Goal: Information Seeking & Learning: Learn about a topic

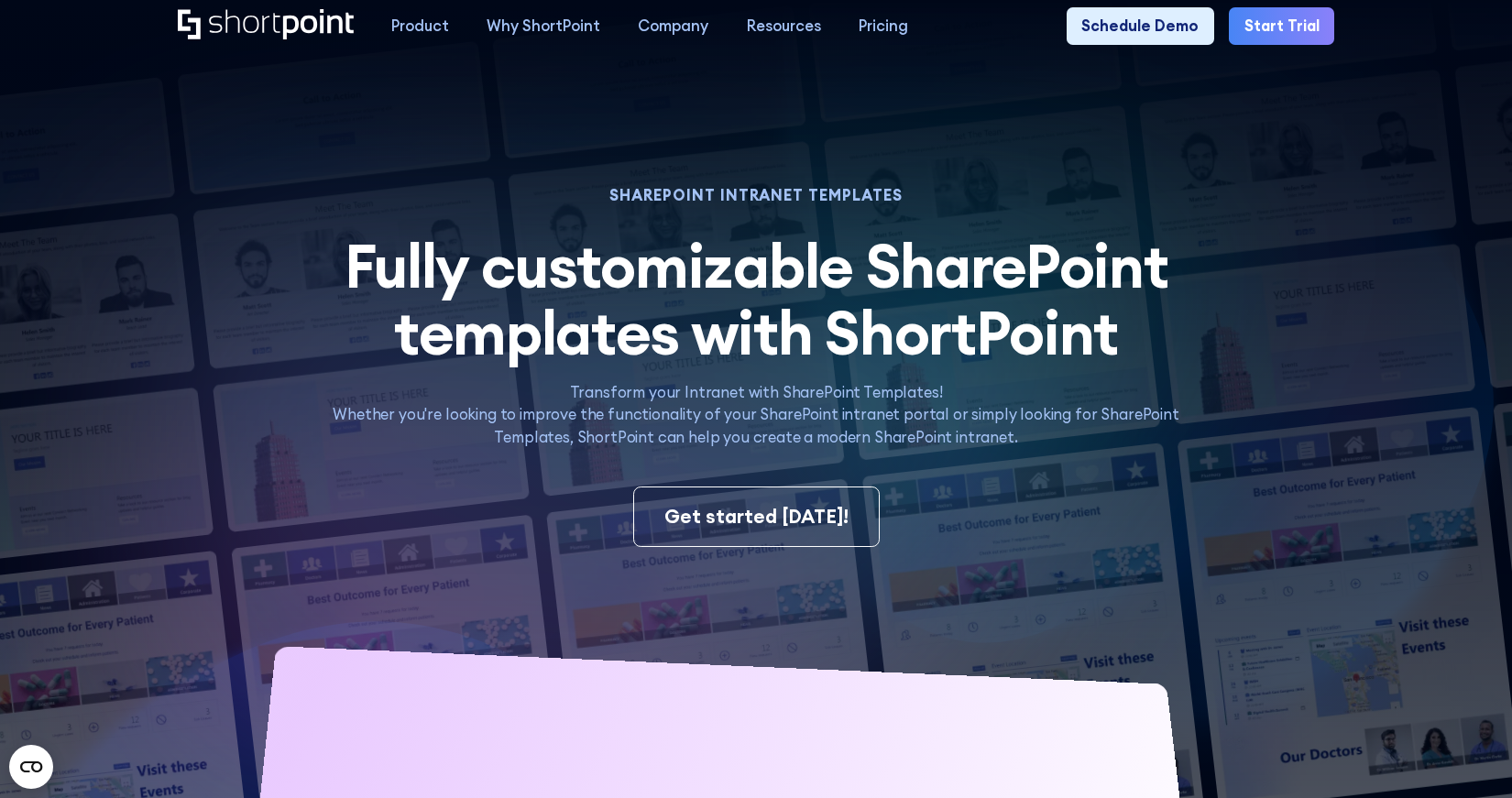
drag, startPoint x: 112, startPoint y: 428, endPoint x: 107, endPoint y: 419, distance: 10.3
click at [110, 426] on img at bounding box center [719, 497] width 1588 height 995
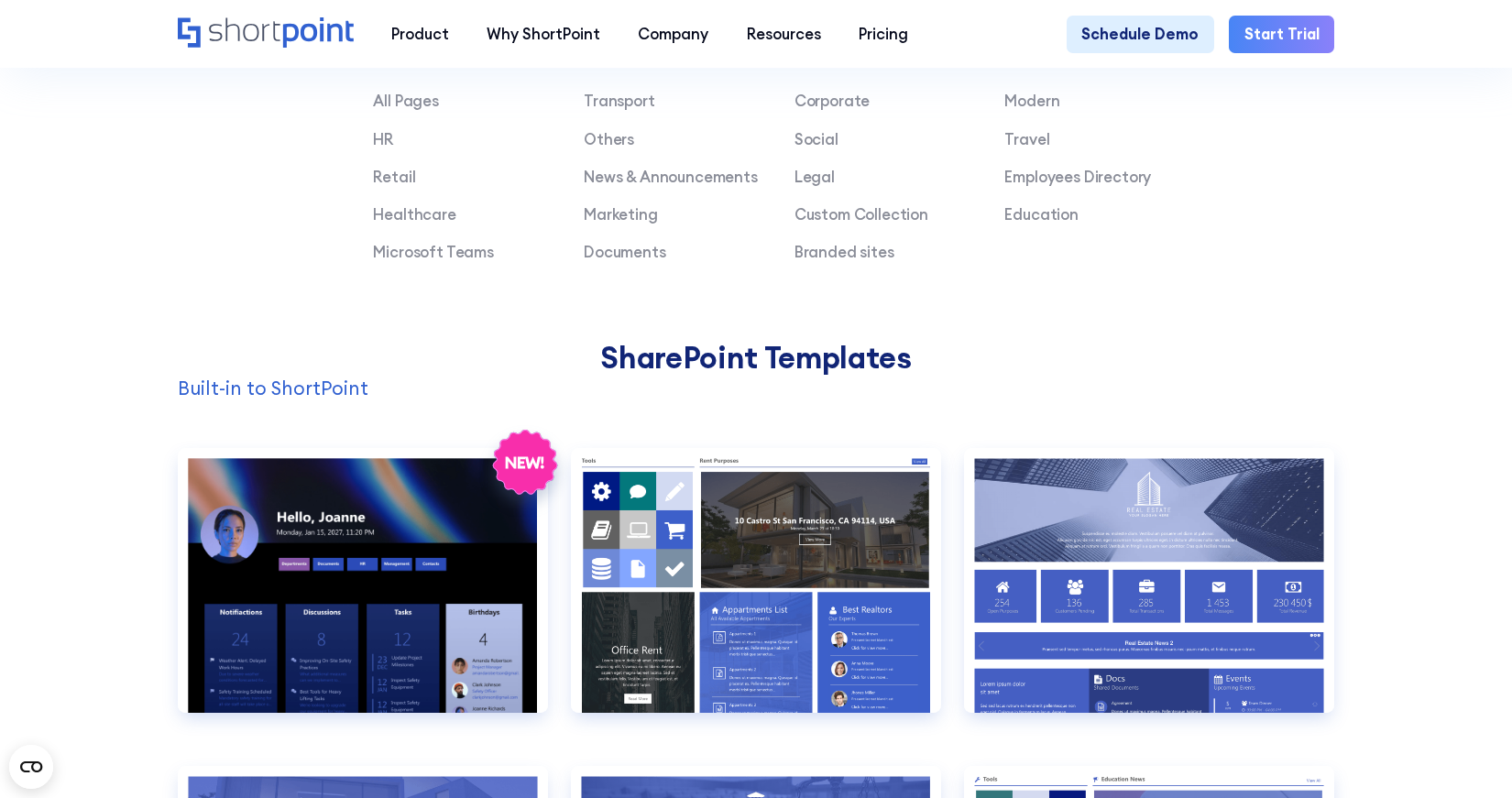
scroll to position [1367, 0]
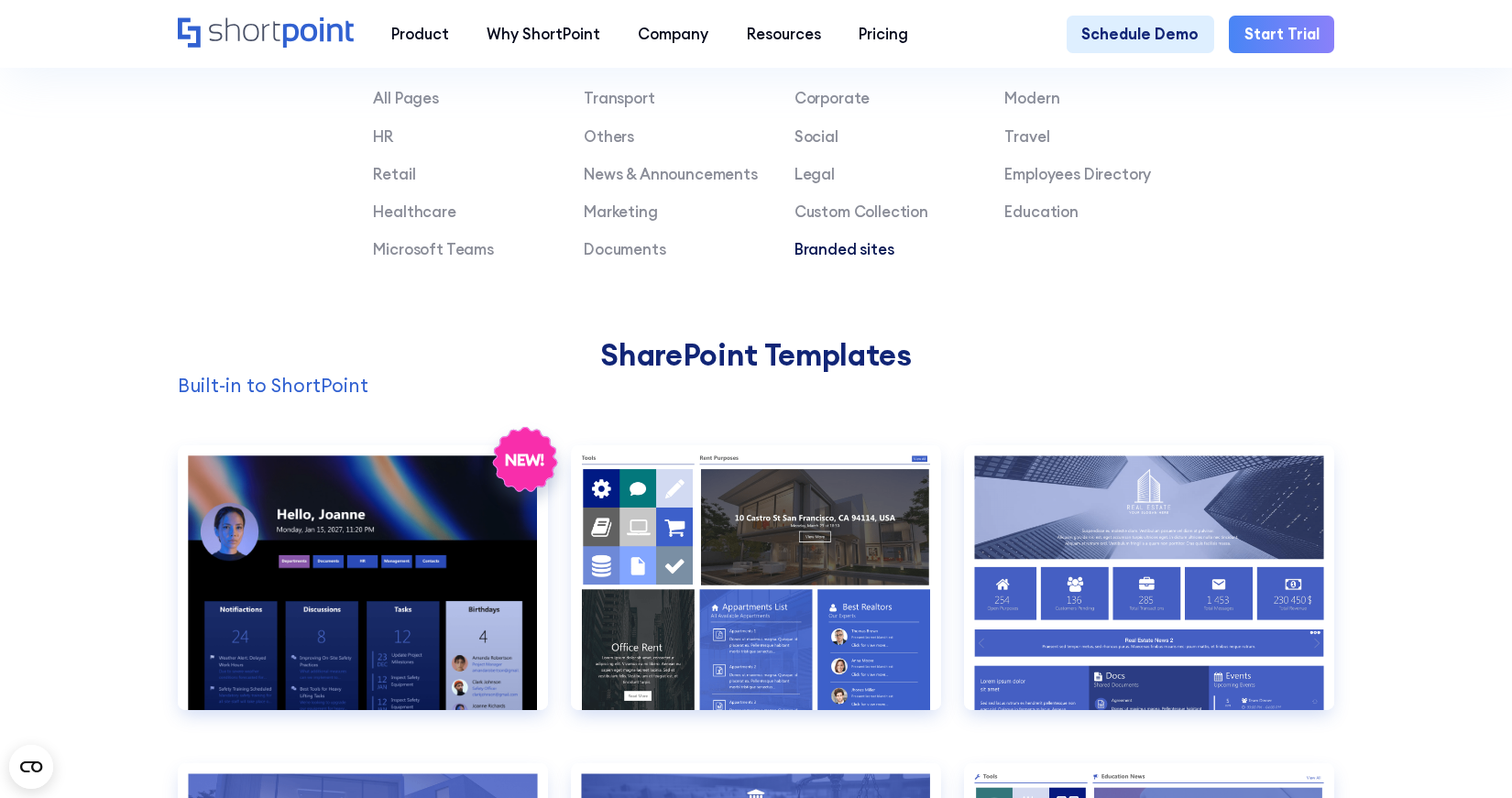
click at [866, 247] on link "Branded sites" at bounding box center [844, 249] width 100 height 20
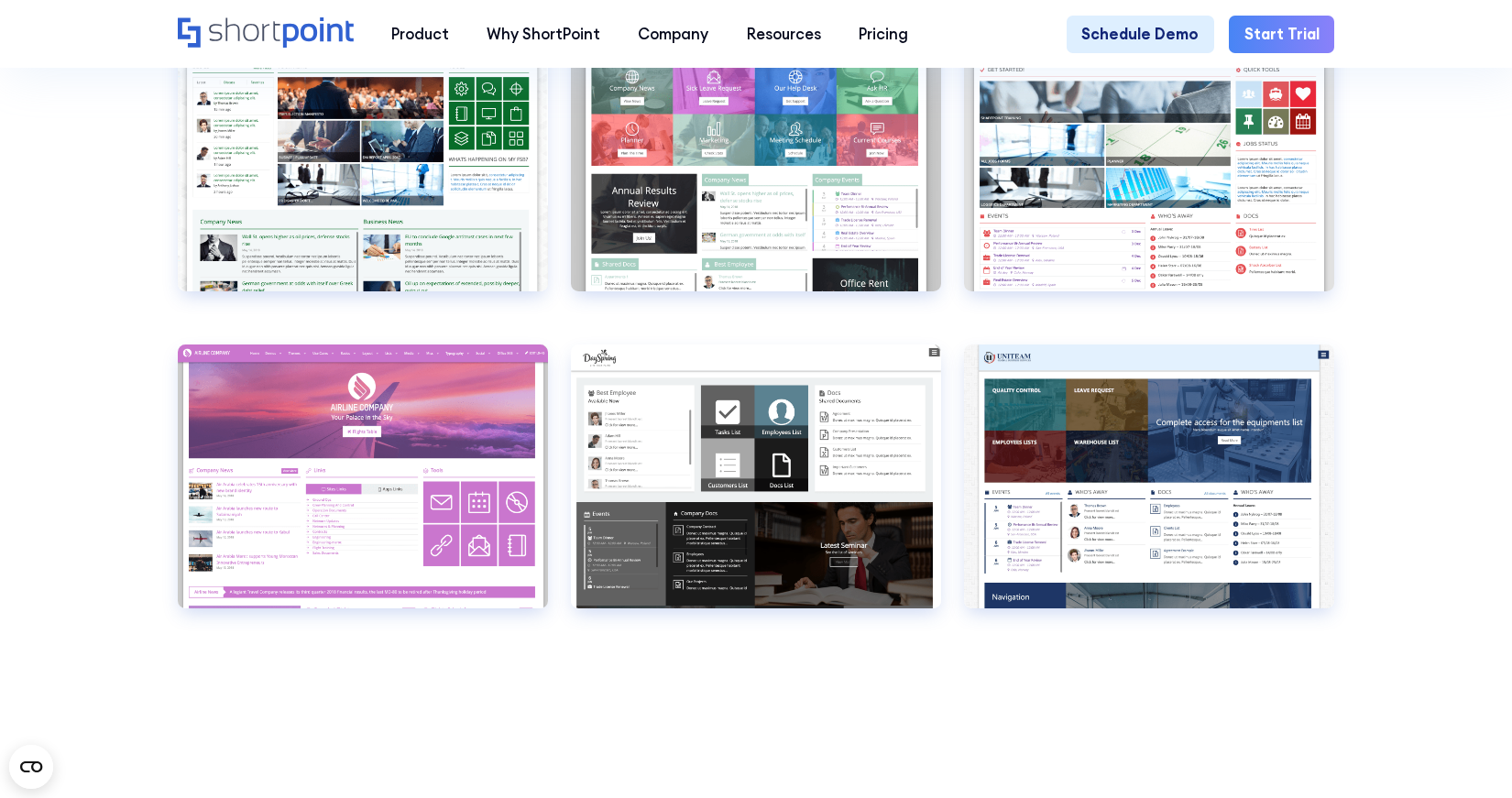
scroll to position [2313, 0]
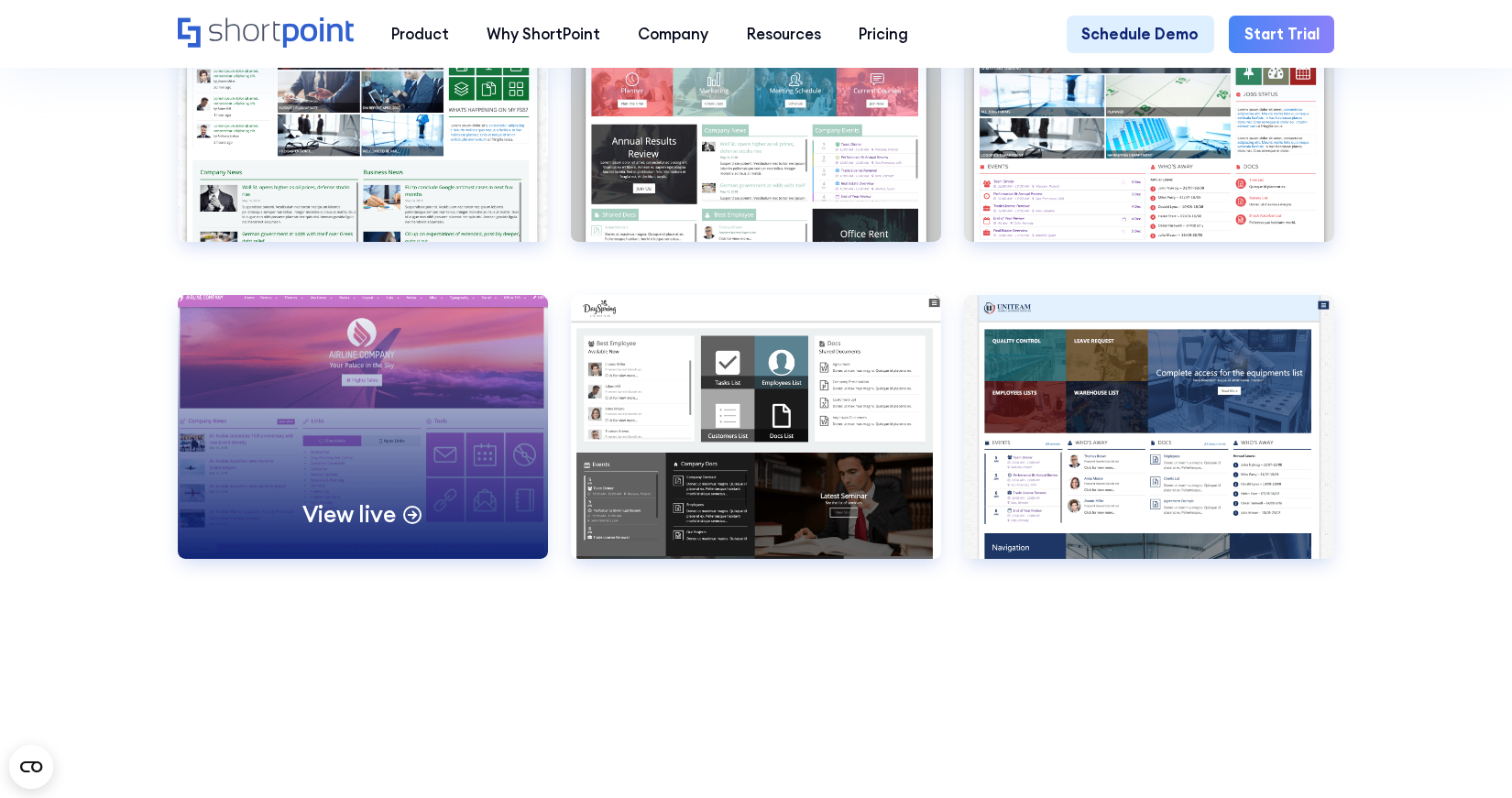
click at [315, 362] on div "View live" at bounding box center [363, 427] width 370 height 264
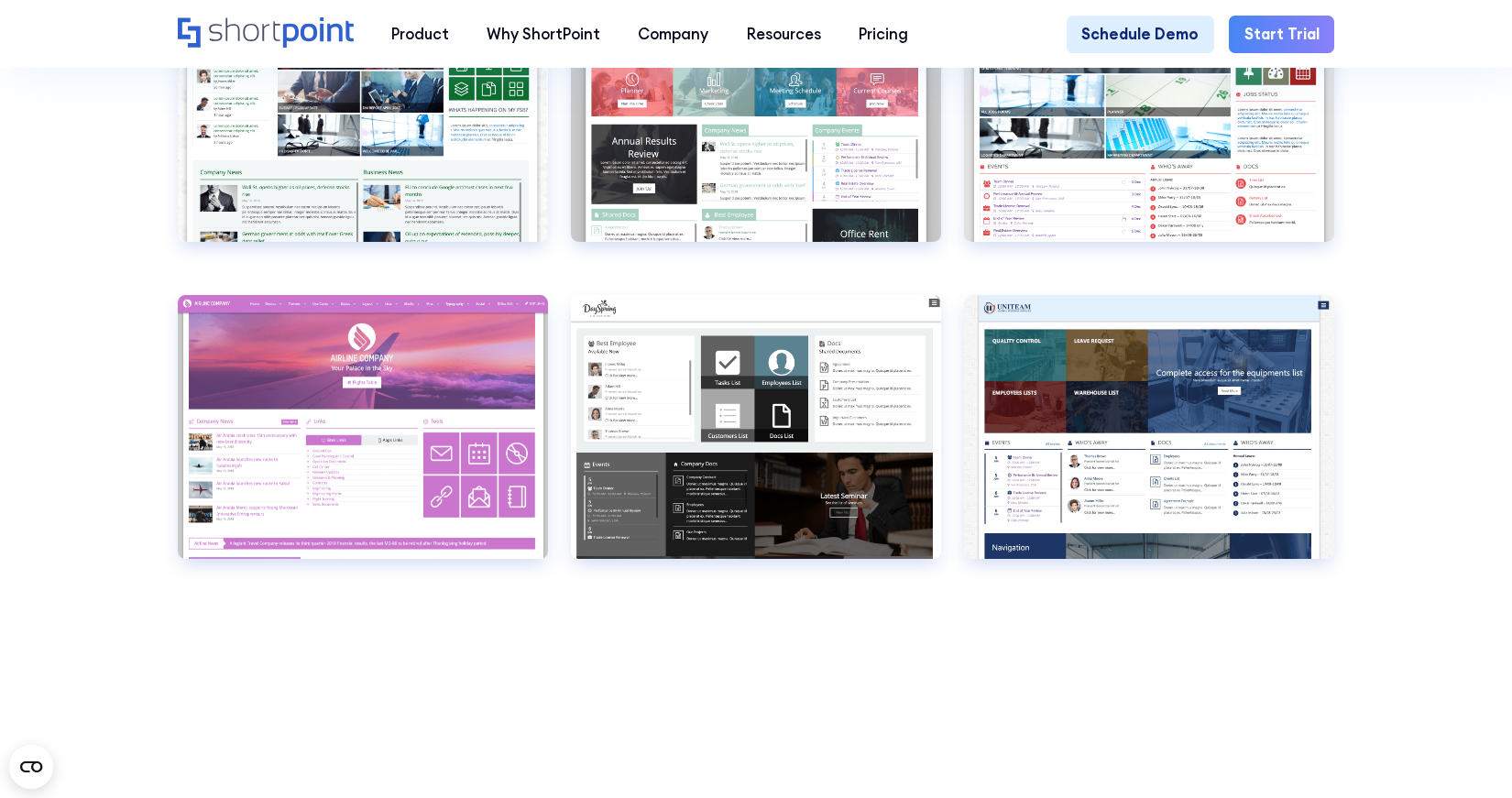
click at [827, 624] on section "Additional SharePoint Templates View live Airlines 1 Airlines 1 false Transport…" at bounding box center [756, 92] width 1512 height 1184
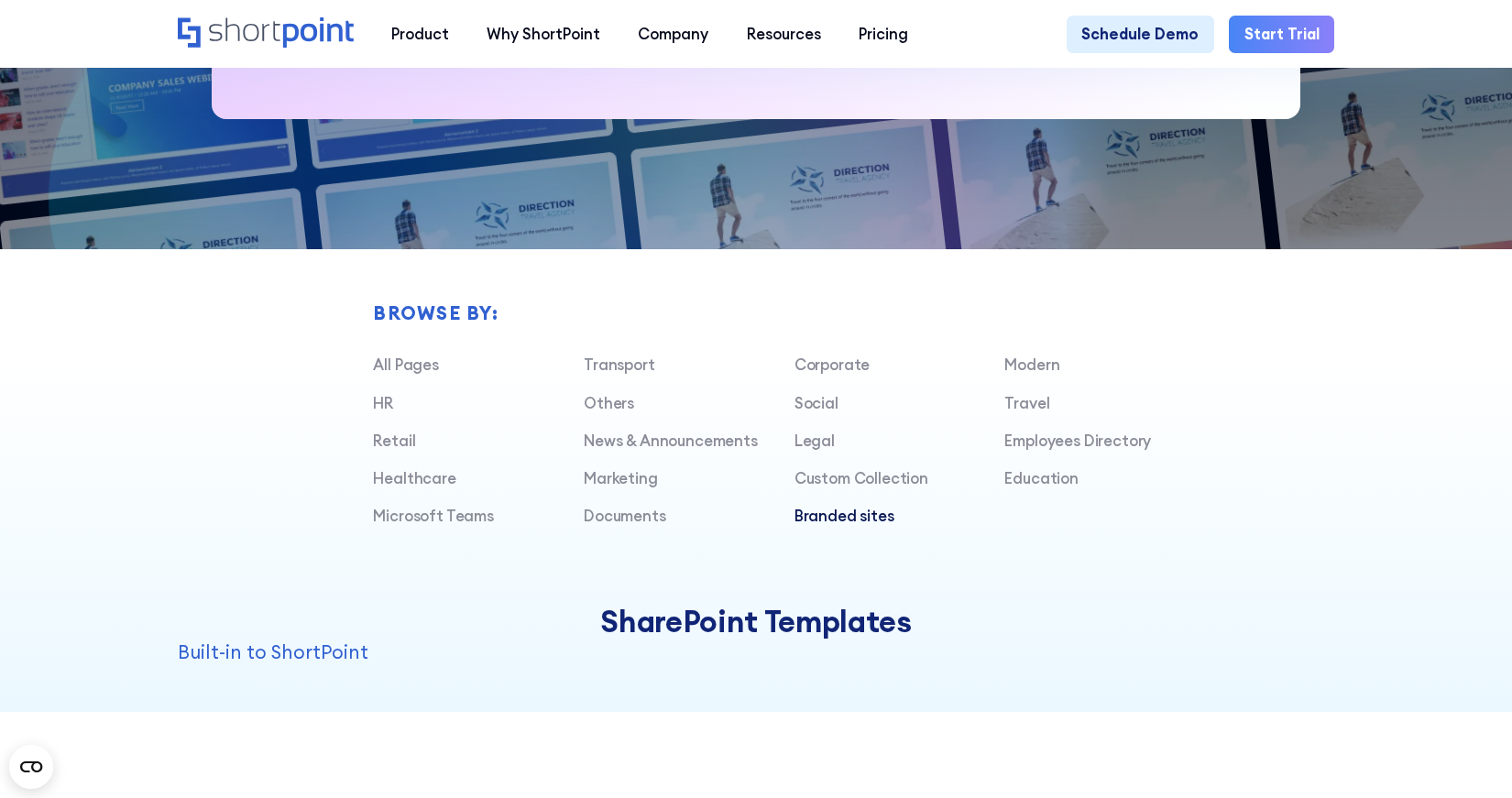
scroll to position [1106, 0]
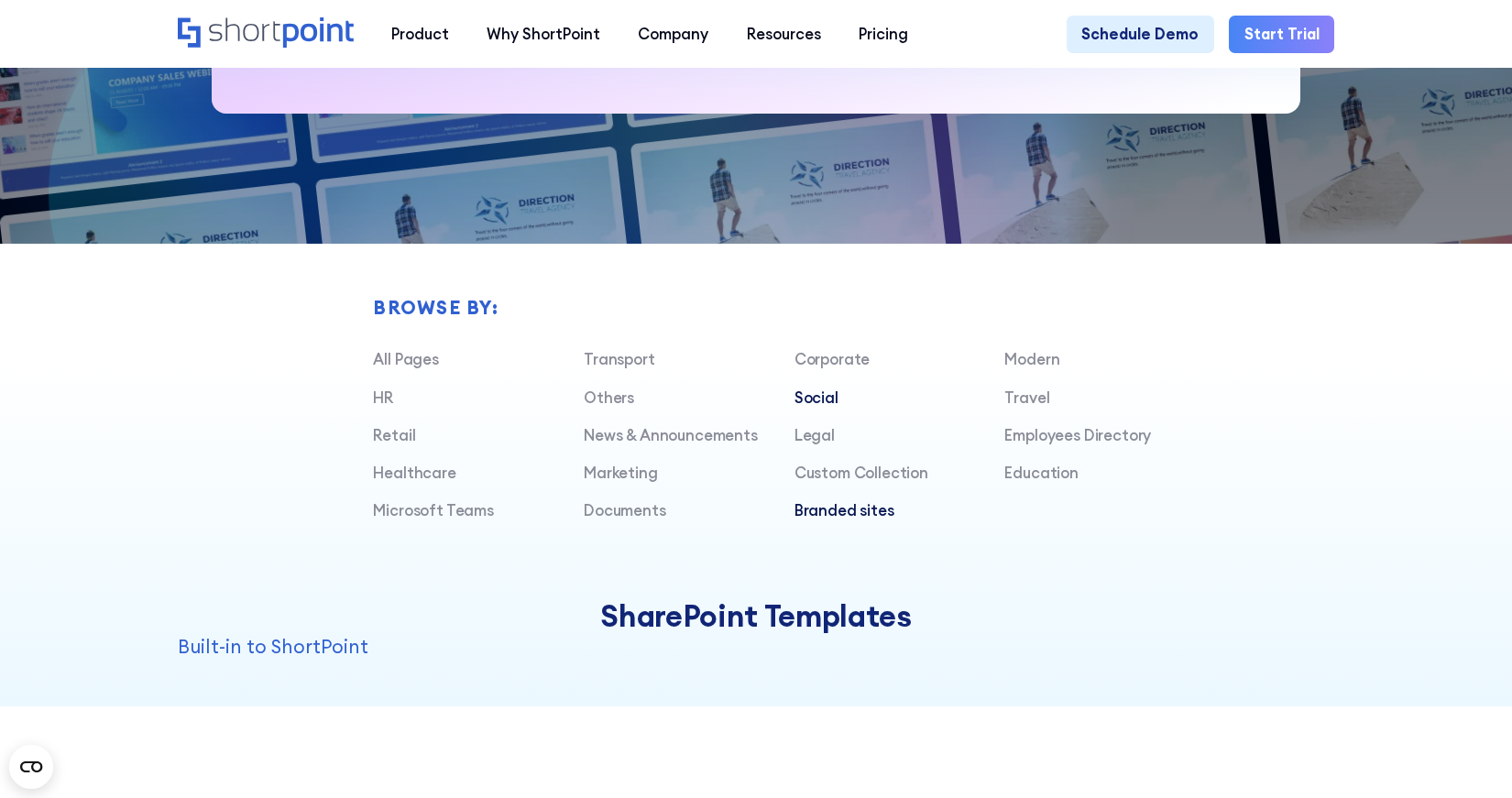
click at [808, 399] on link "Social" at bounding box center [816, 397] width 44 height 20
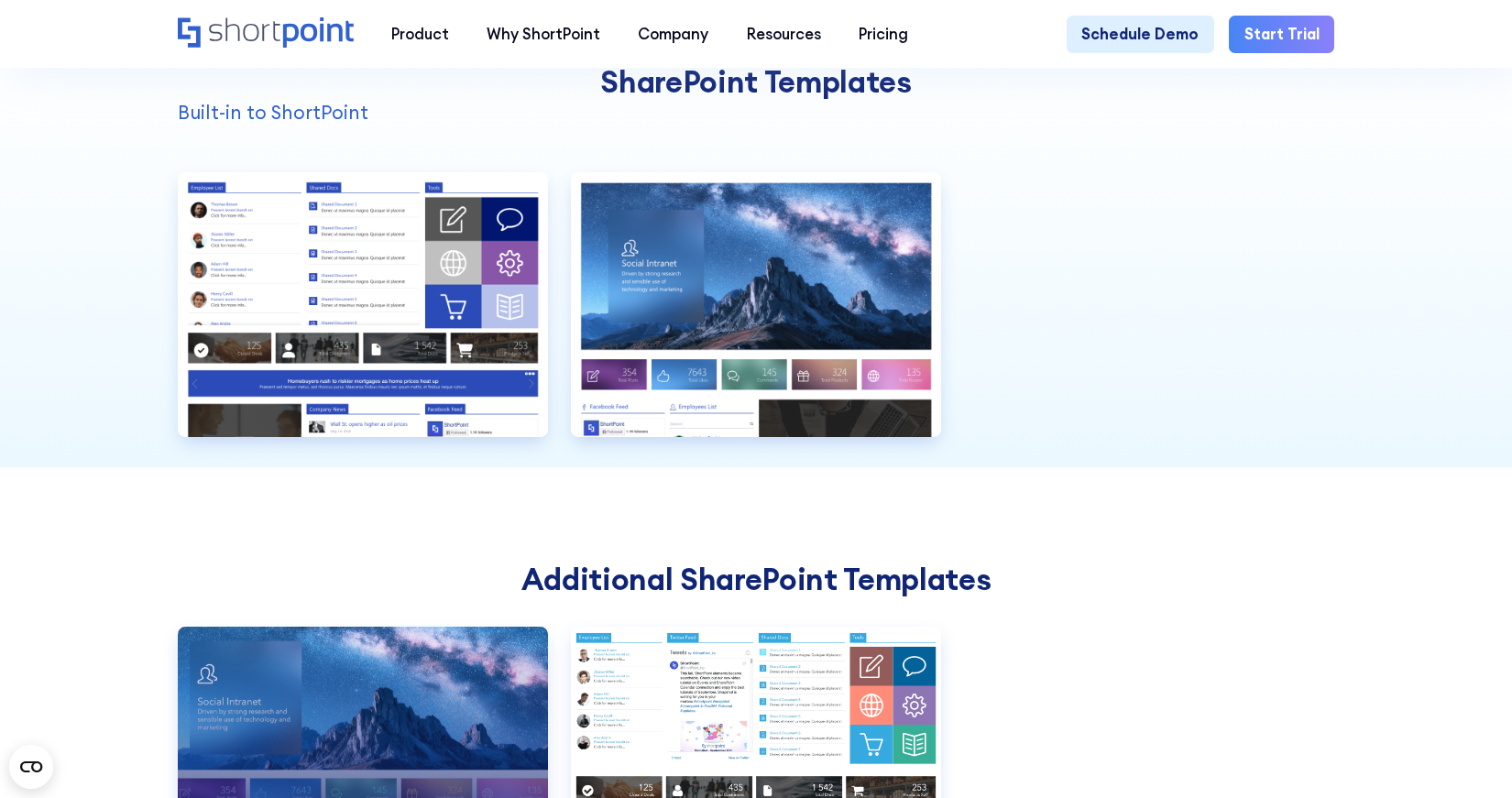
scroll to position [1552, 0]
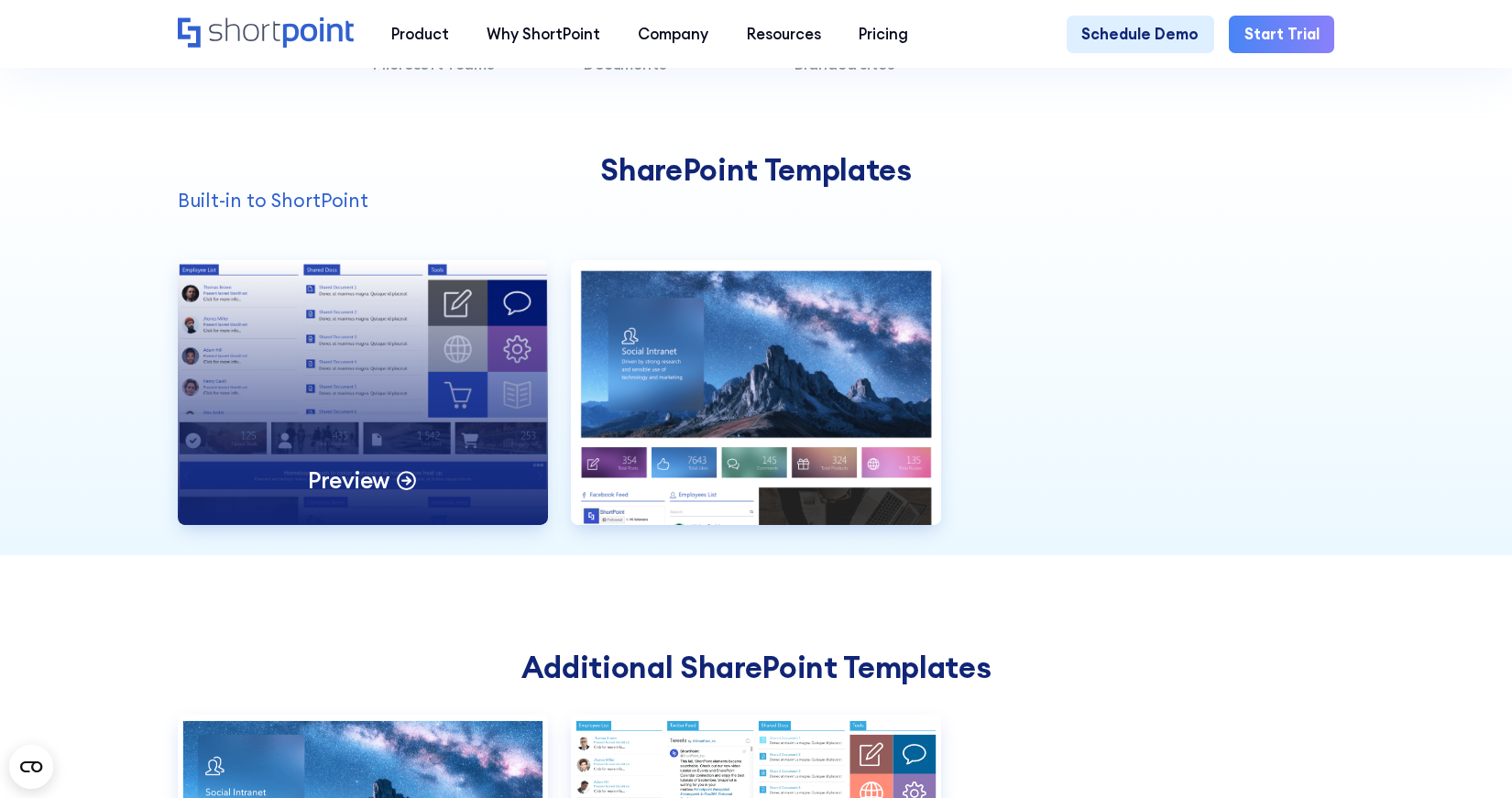
click at [426, 382] on div "Preview" at bounding box center [363, 392] width 370 height 264
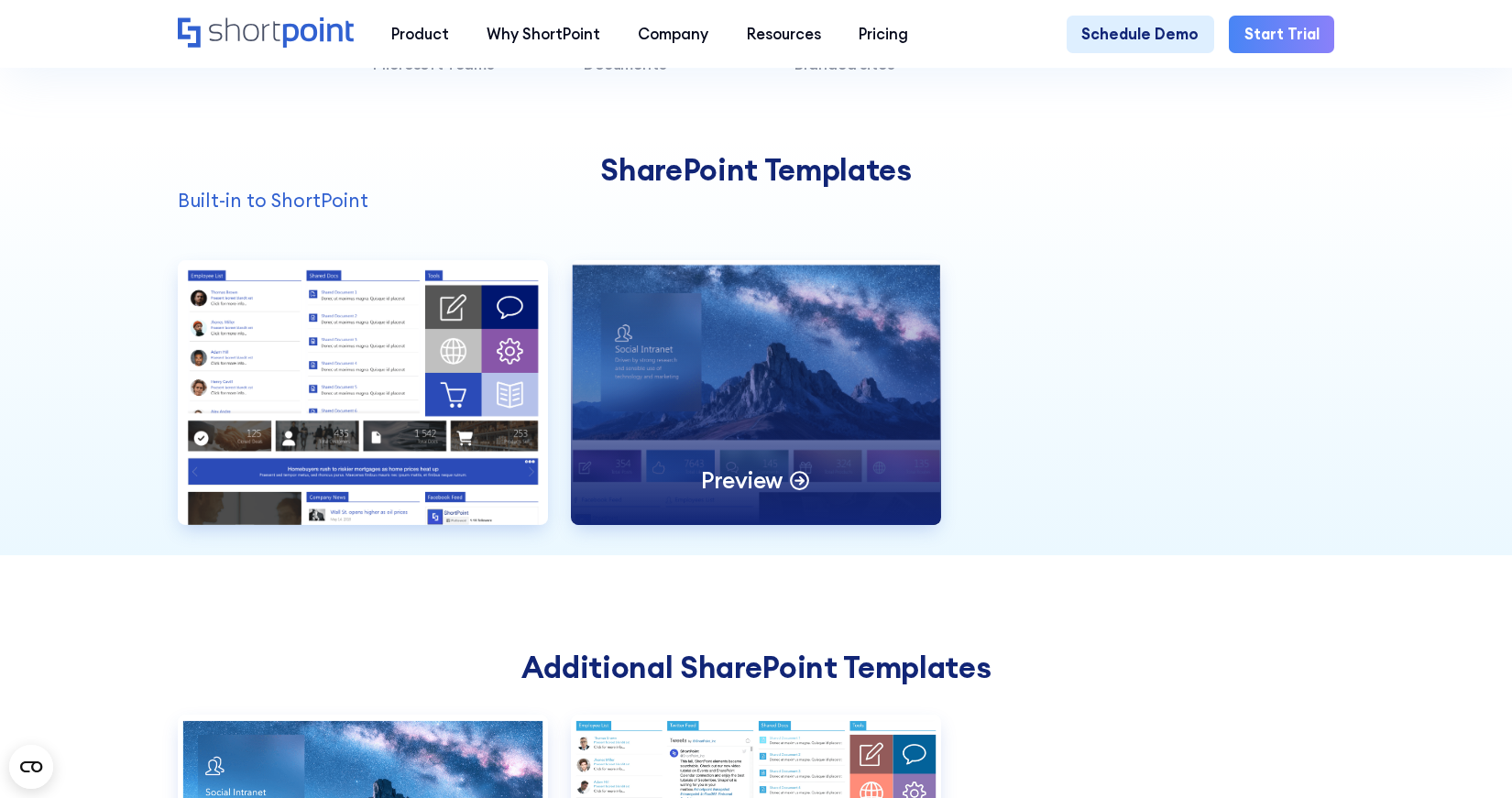
click at [788, 410] on div "Preview" at bounding box center [756, 392] width 370 height 264
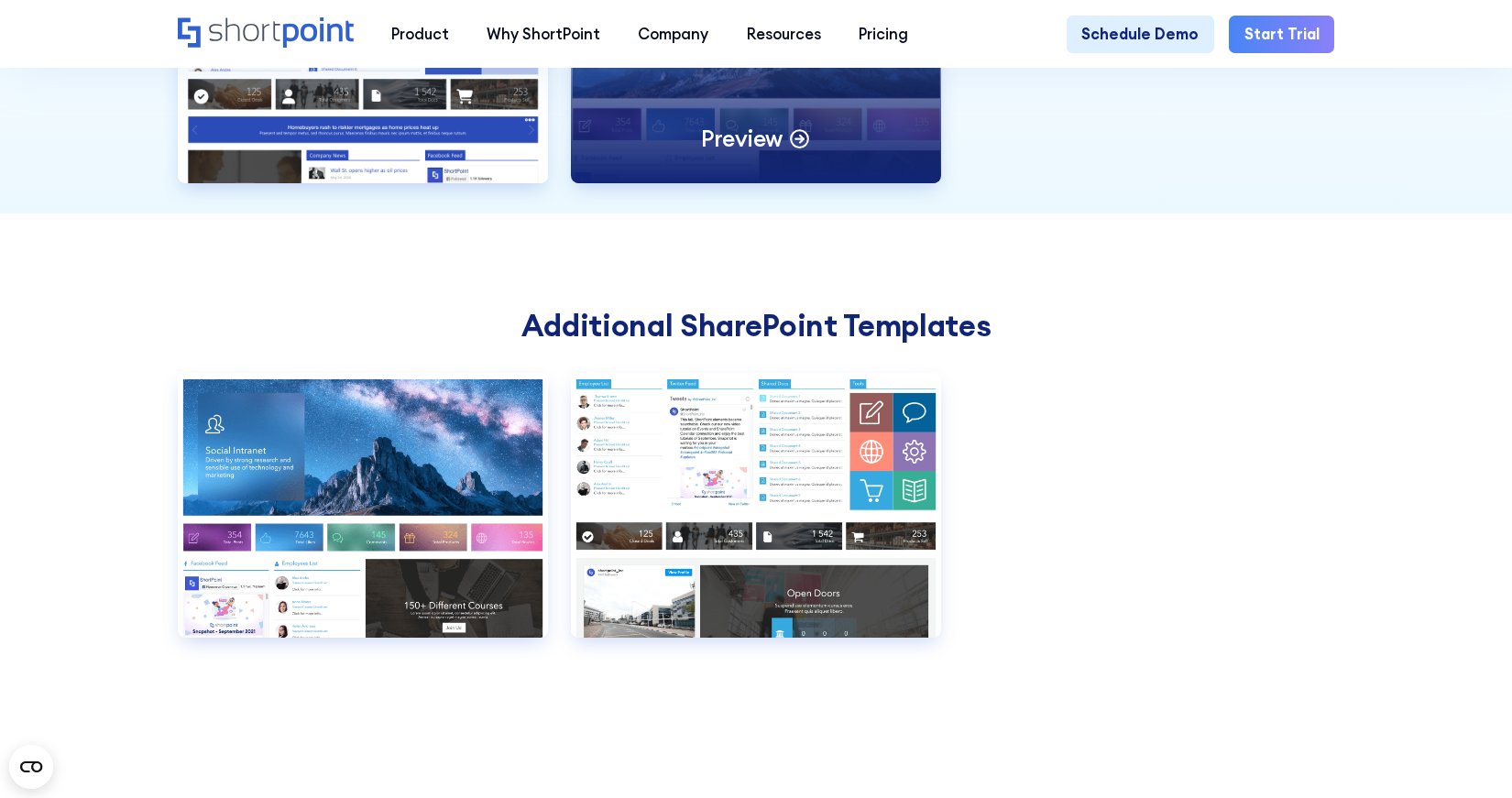
scroll to position [1916, 0]
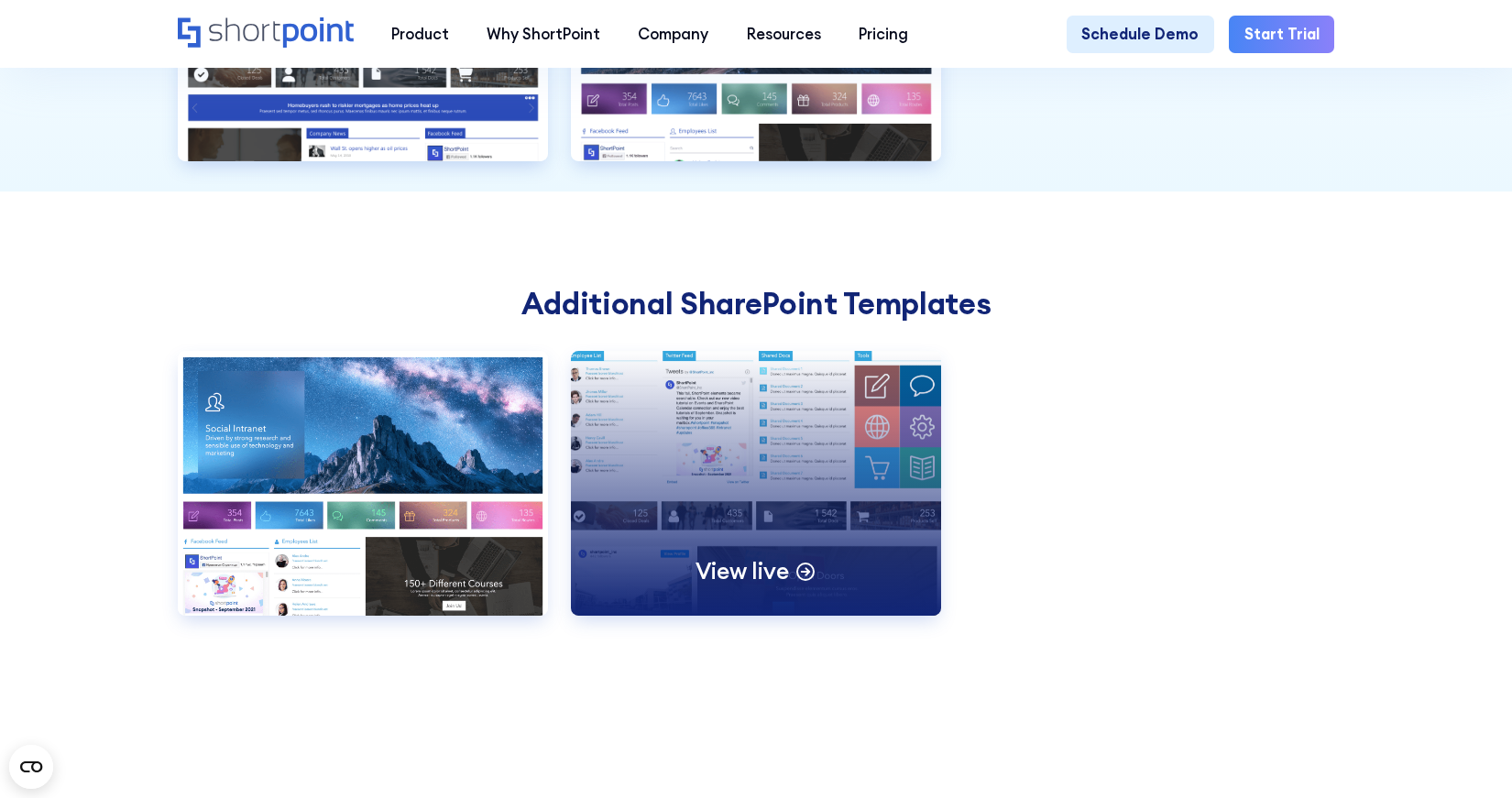
click at [756, 532] on div "View live" at bounding box center [756, 483] width 370 height 264
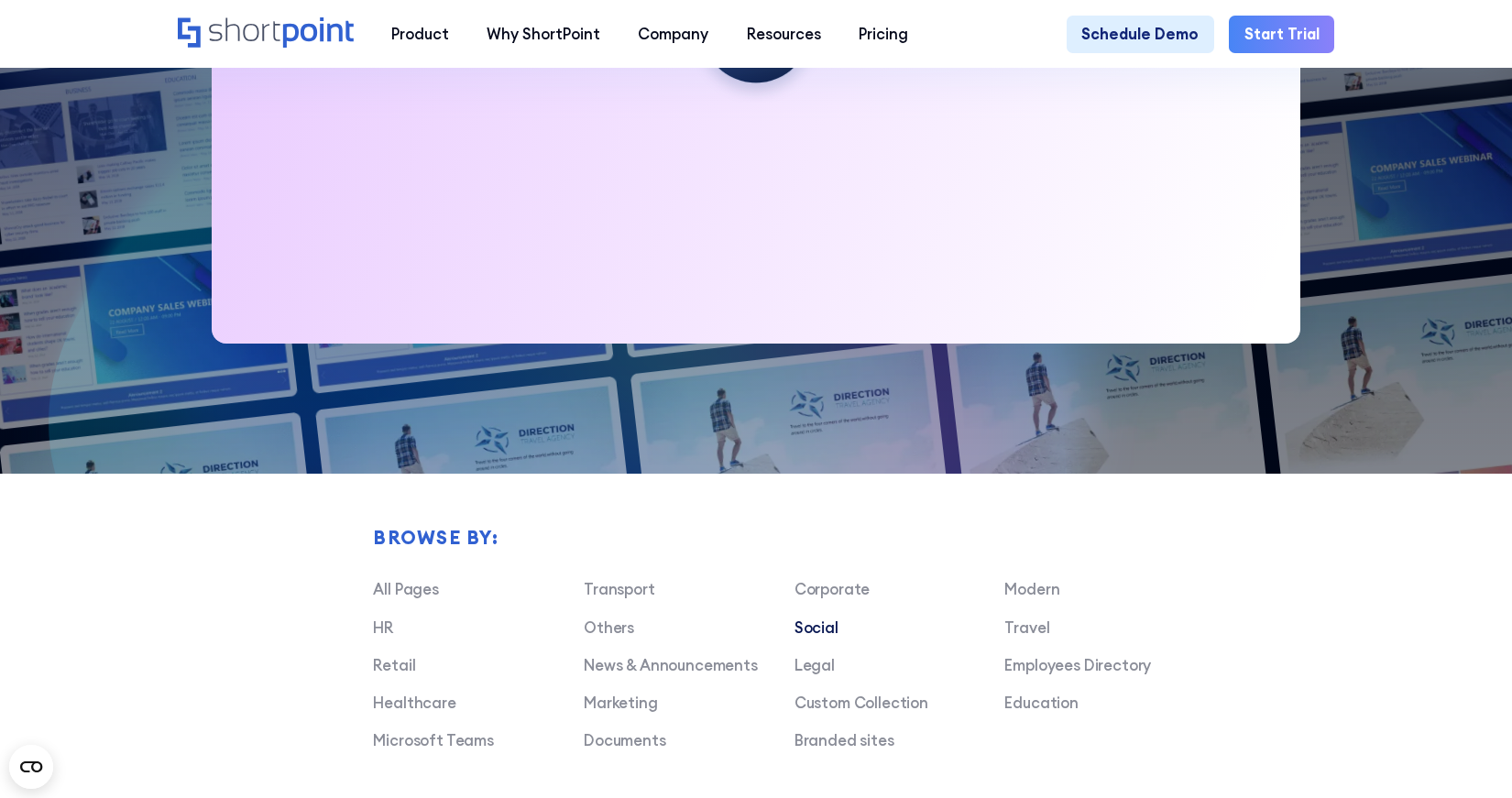
scroll to position [969, 0]
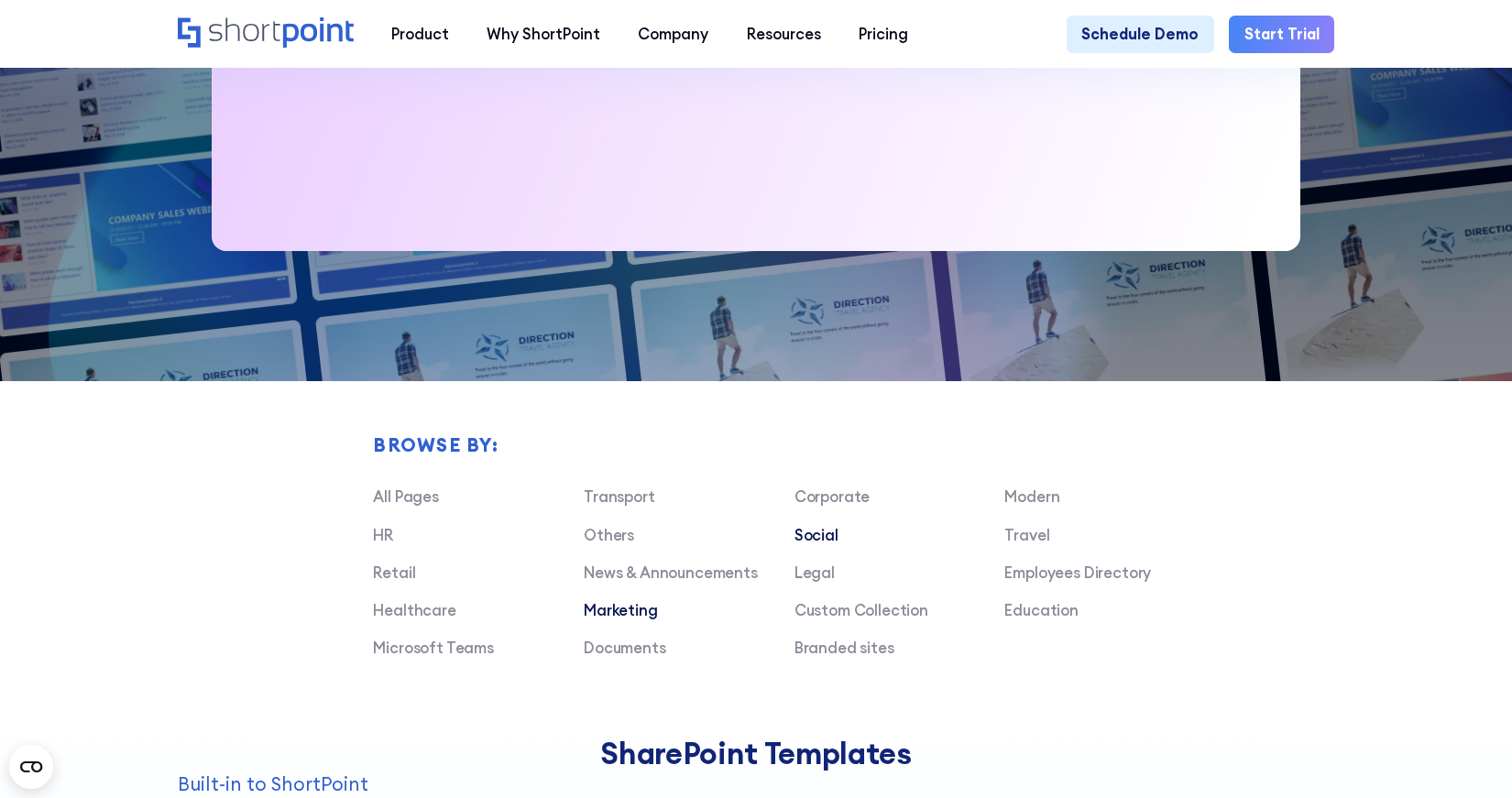
click at [645, 606] on link "Marketing" at bounding box center [620, 609] width 74 height 20
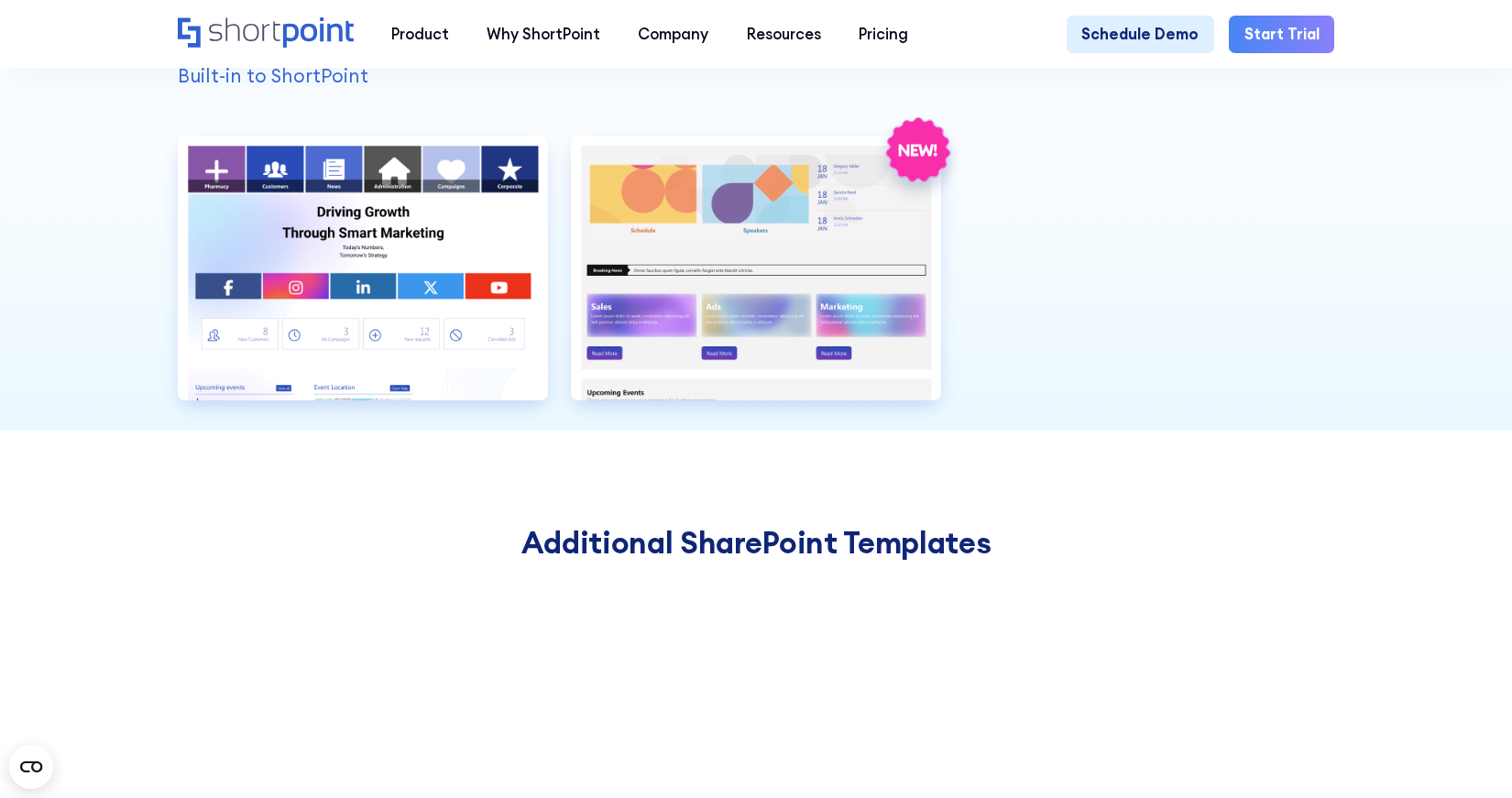
scroll to position [1497, 0]
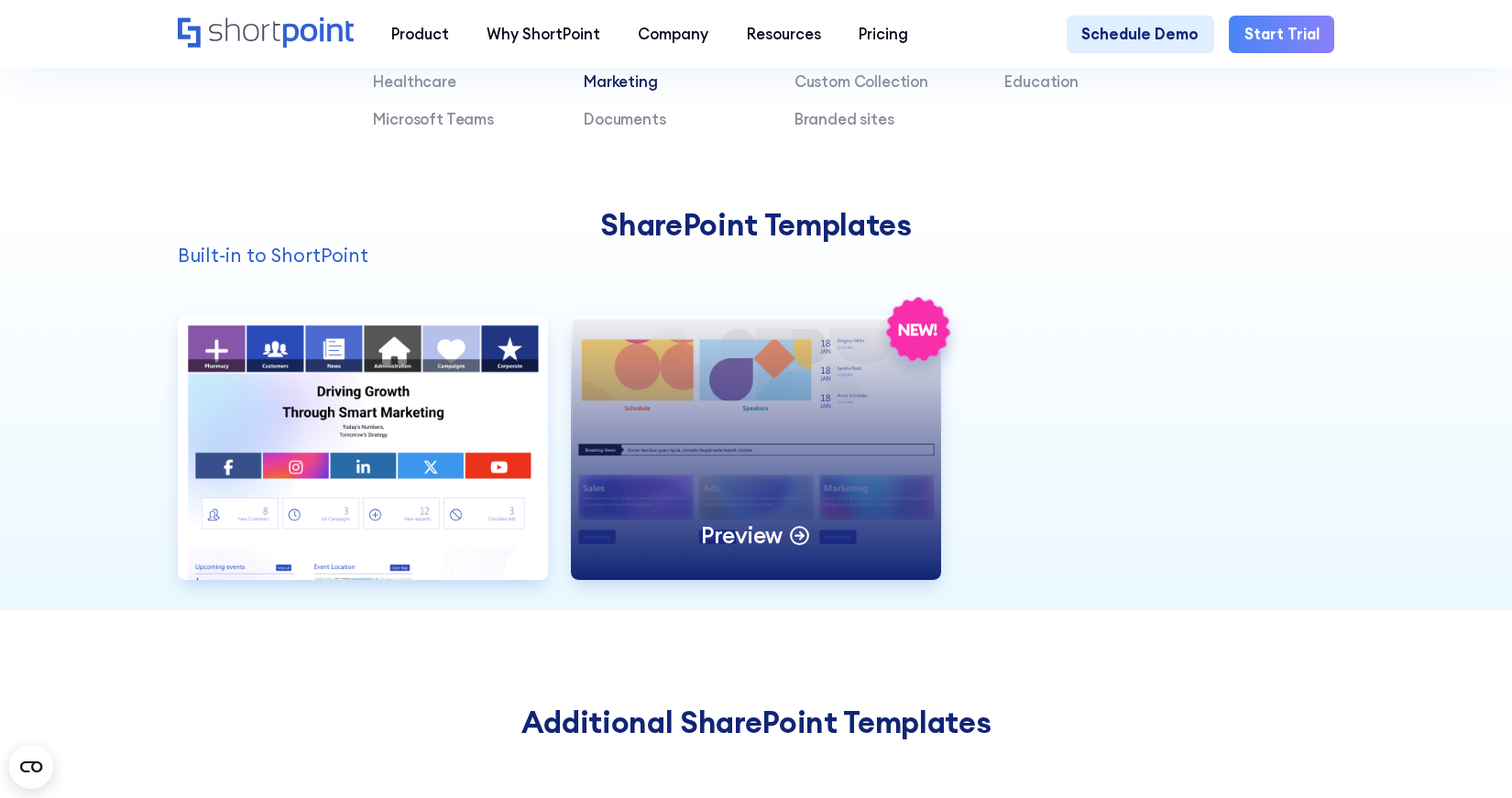
click at [882, 439] on div "Preview" at bounding box center [756, 447] width 370 height 264
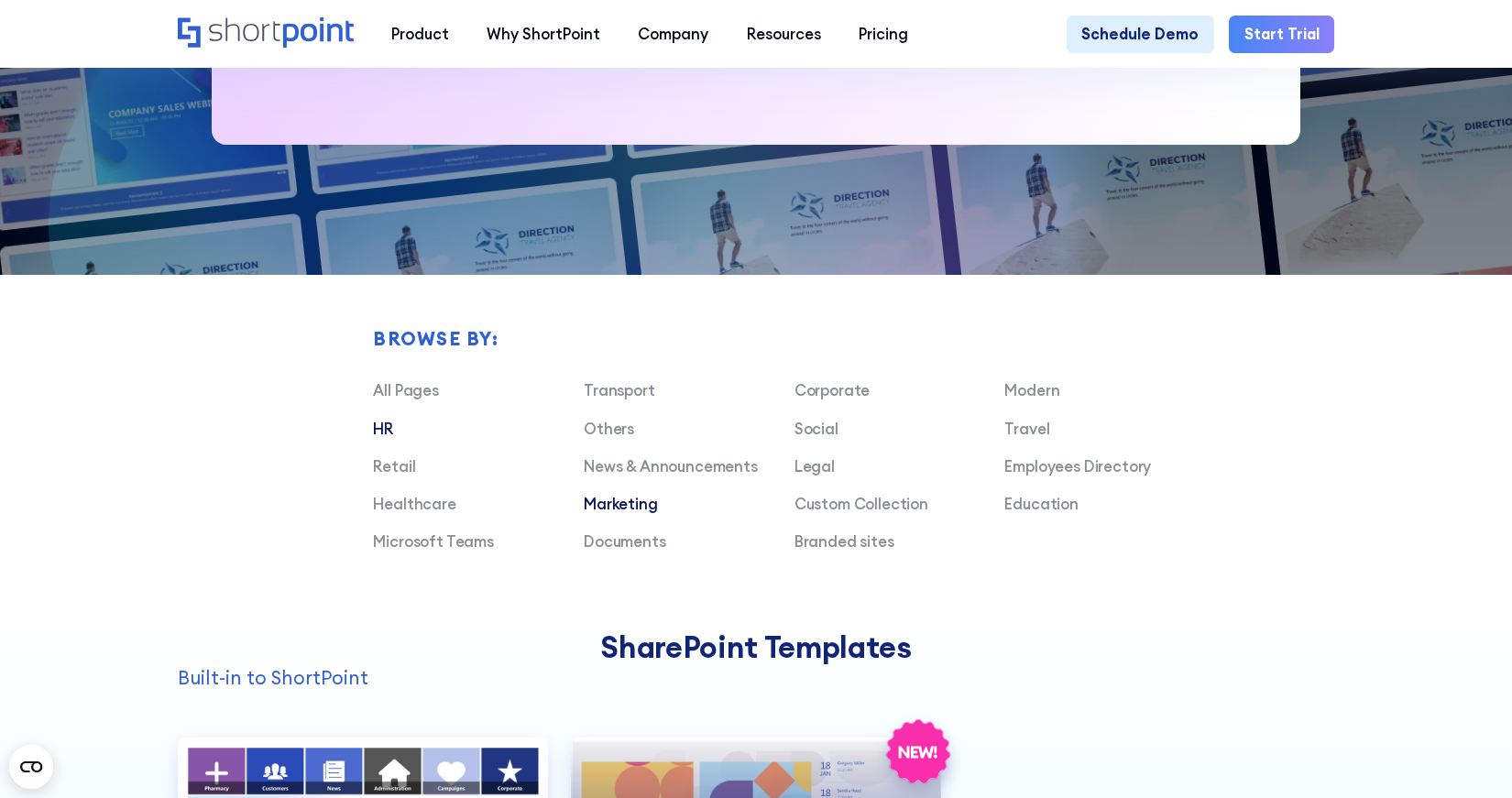
scroll to position [1076, 0]
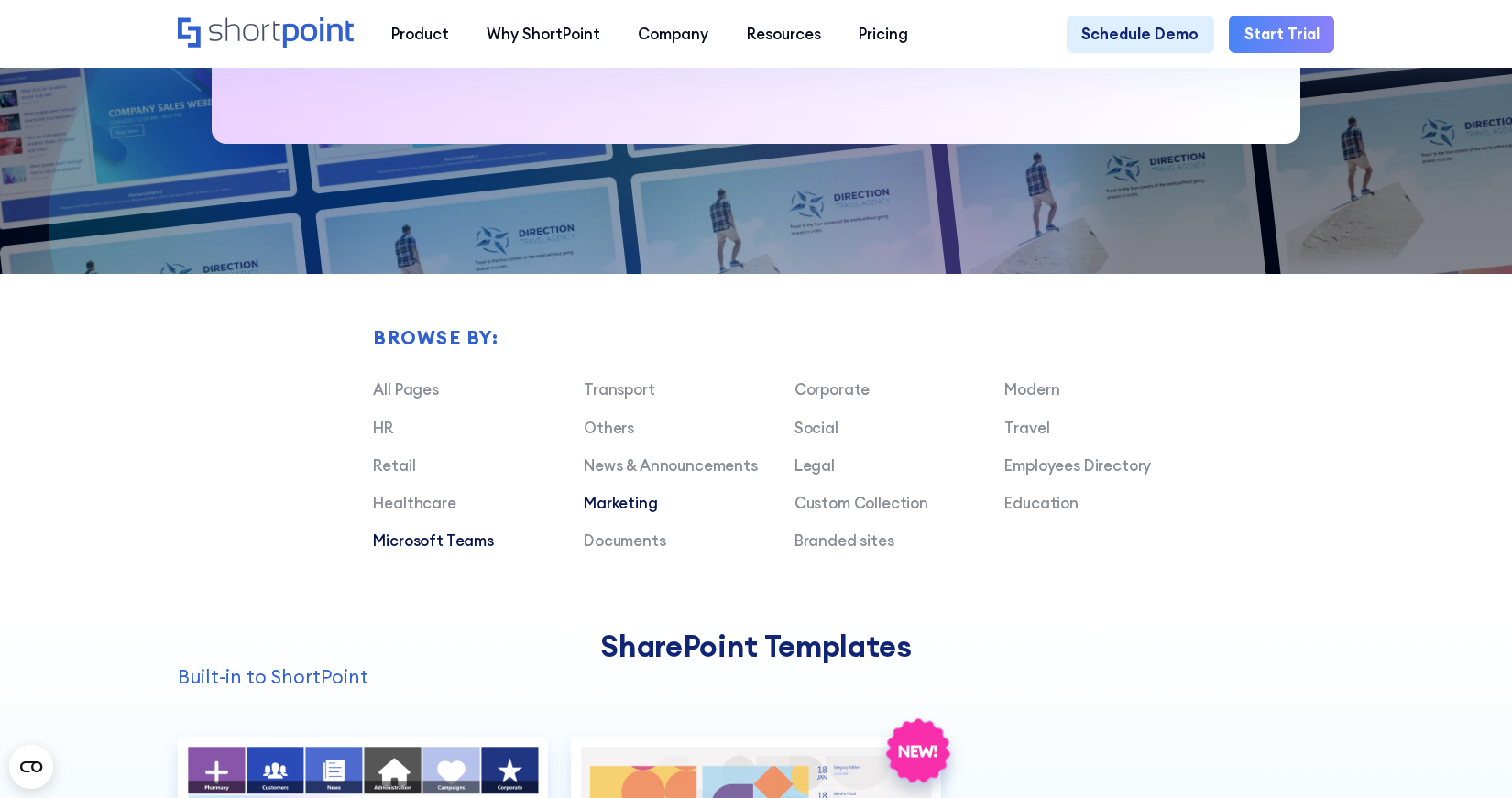
click at [409, 540] on link "Microsoft Teams" at bounding box center [433, 540] width 121 height 20
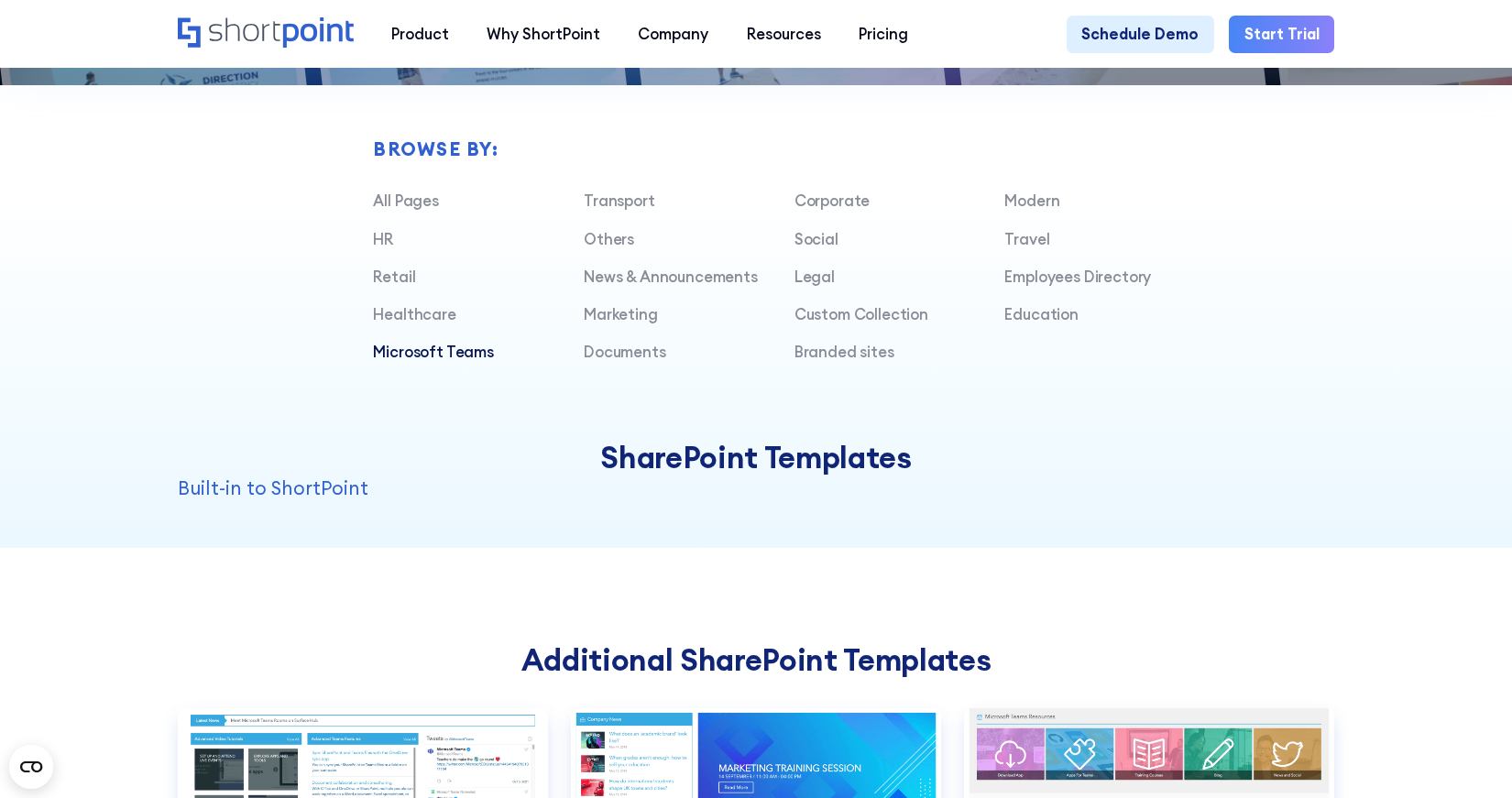
scroll to position [1253, 0]
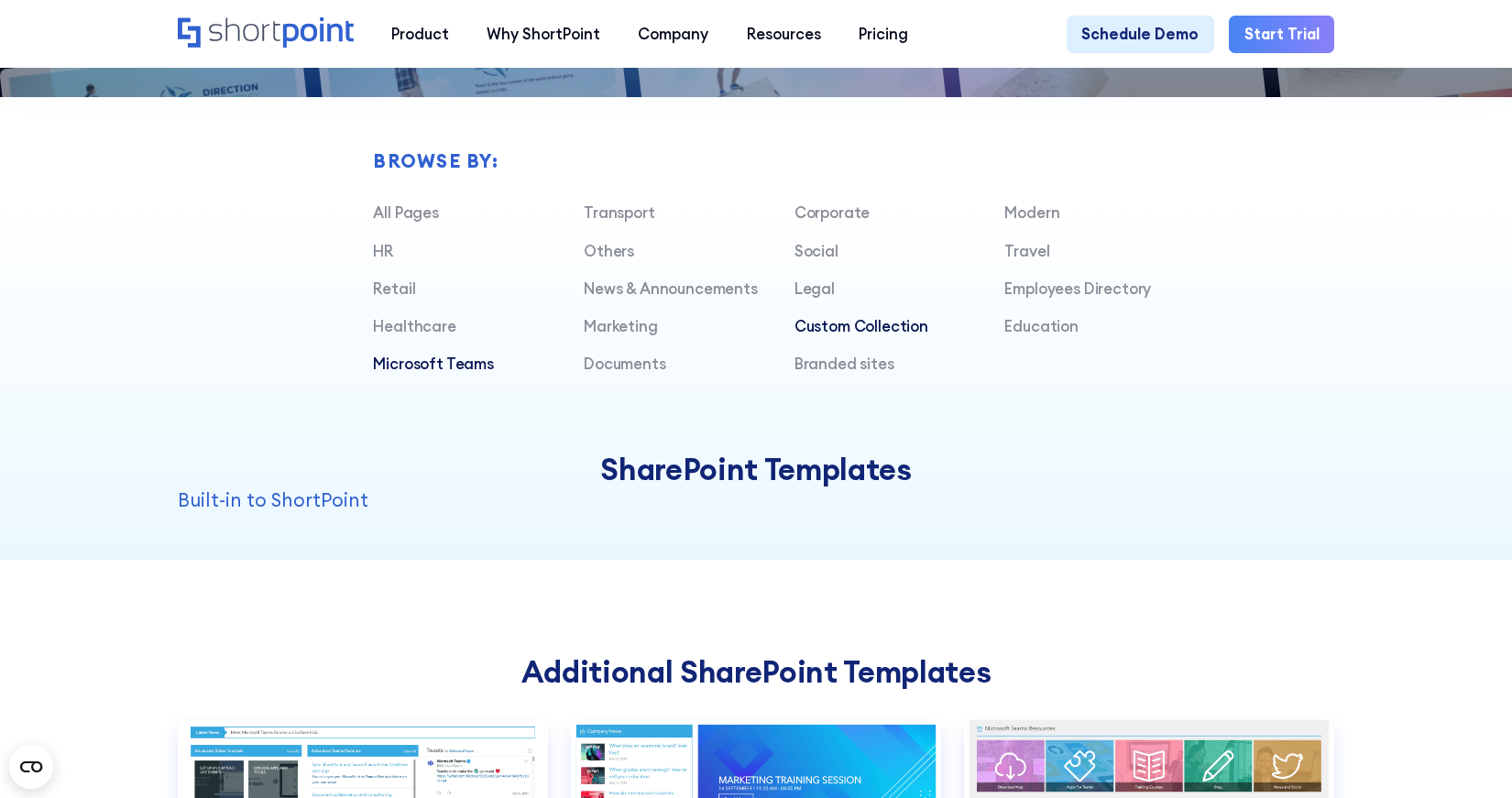
click at [876, 313] on div "Transport Corporate Modern HR Others Social Travel Retail News & Announcements …" at bounding box center [793, 296] width 842 height 189
click at [875, 321] on link "Custom Collection" at bounding box center [861, 325] width 134 height 20
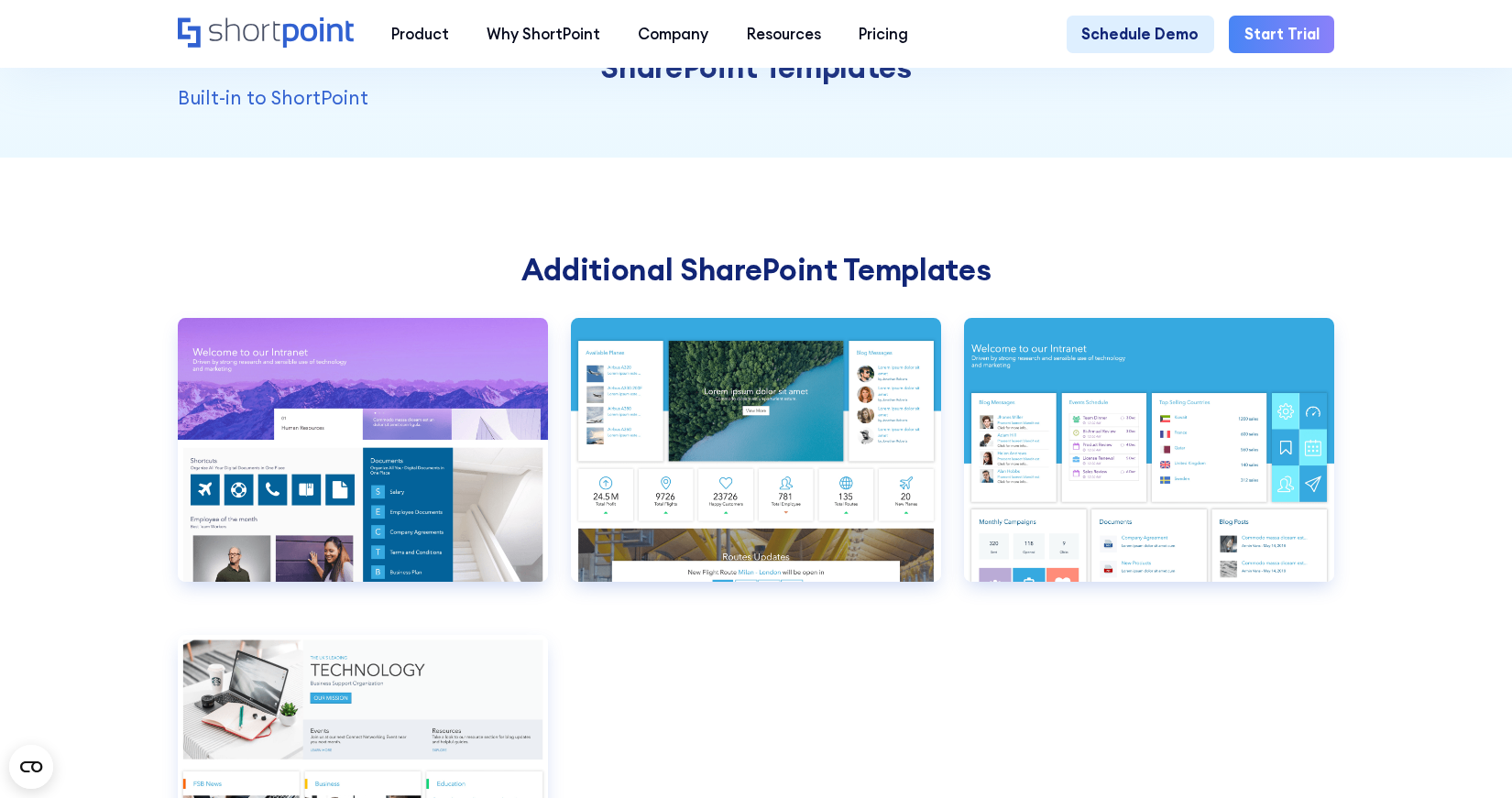
scroll to position [1691, 0]
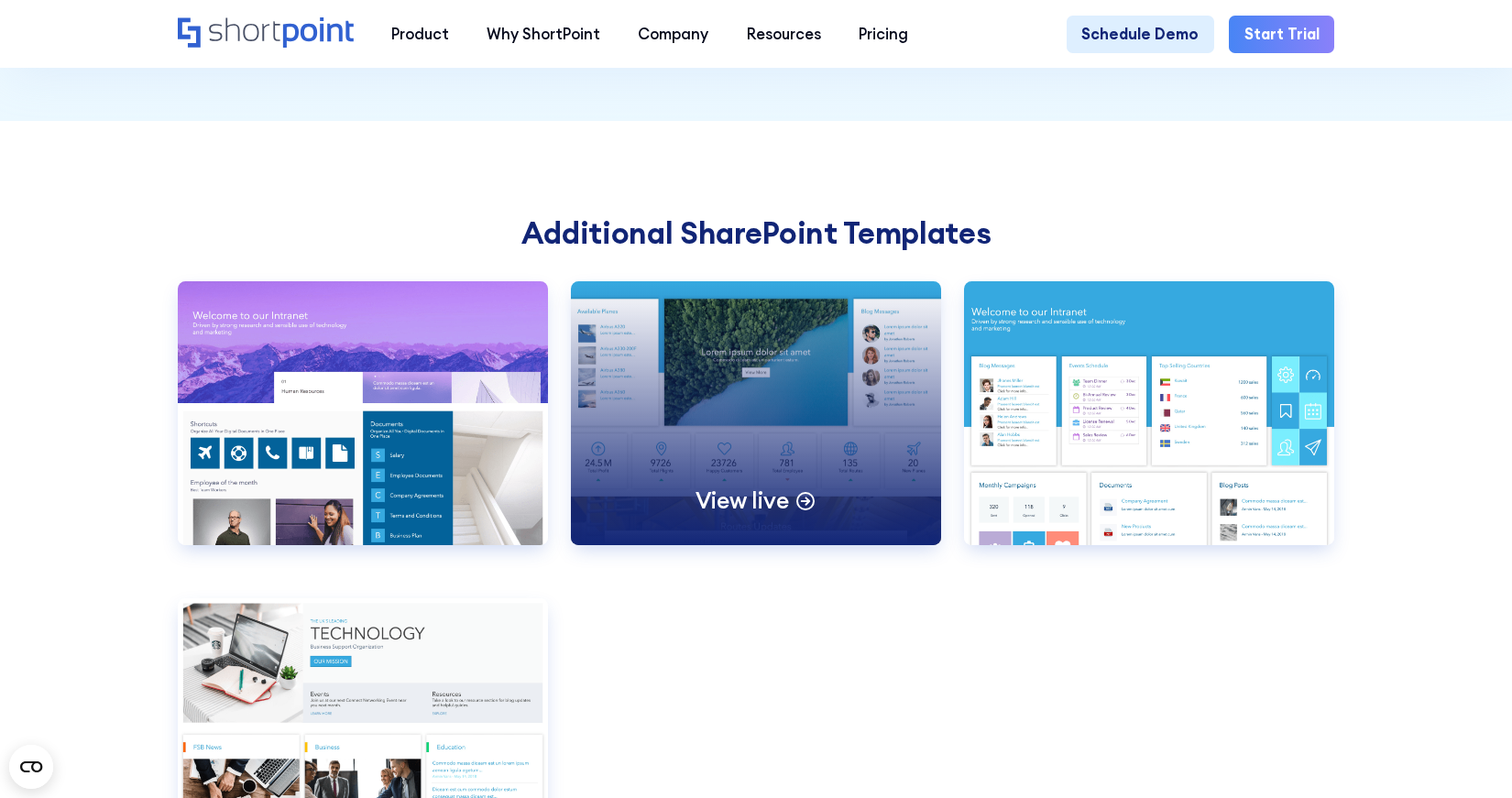
click at [820, 391] on div "View live" at bounding box center [756, 413] width 370 height 264
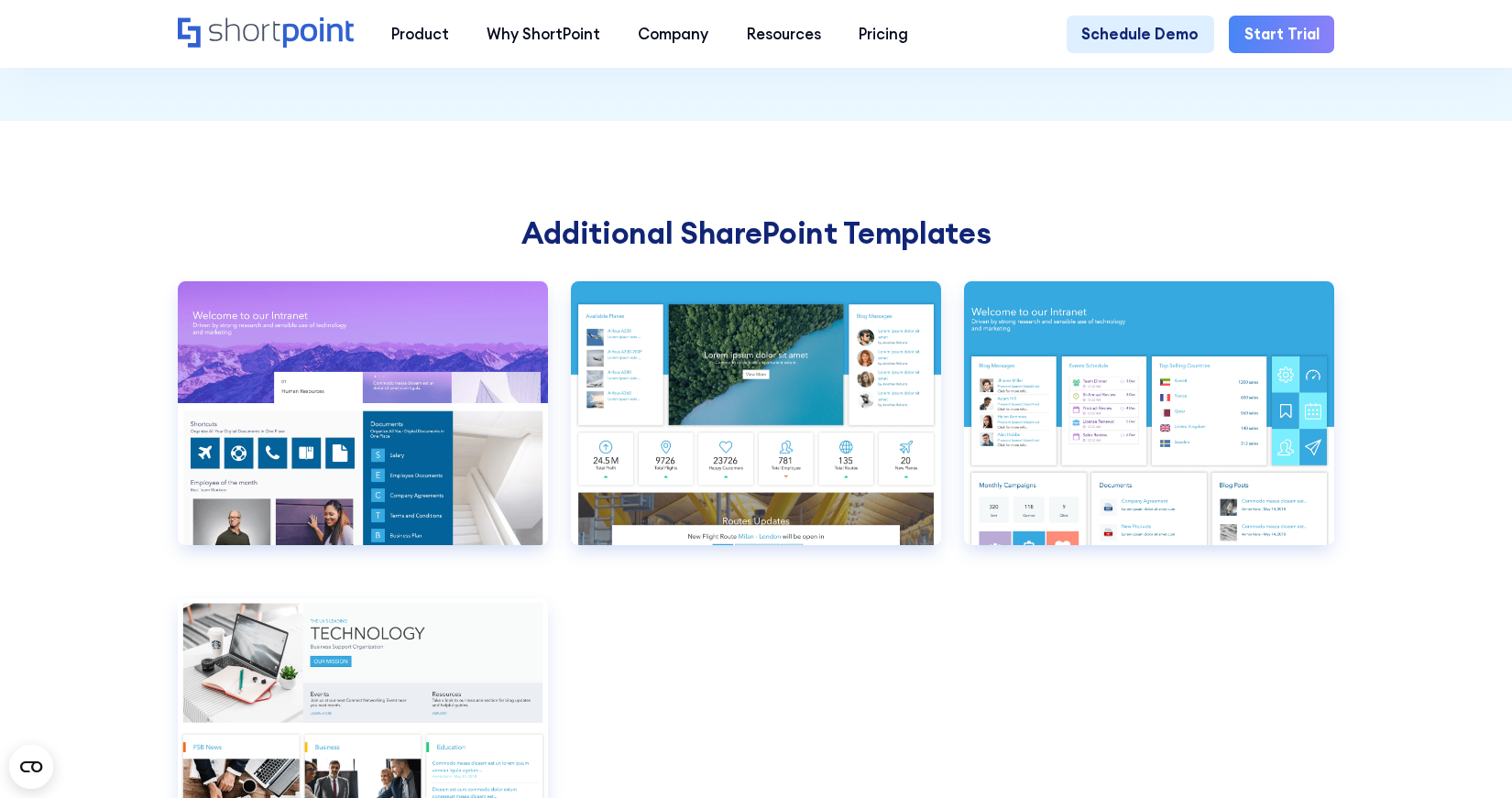
click at [1288, 209] on section "Additional SharePoint Templates View live Airlines 1 Airlines 1 false Transport…" at bounding box center [756, 554] width 1512 height 867
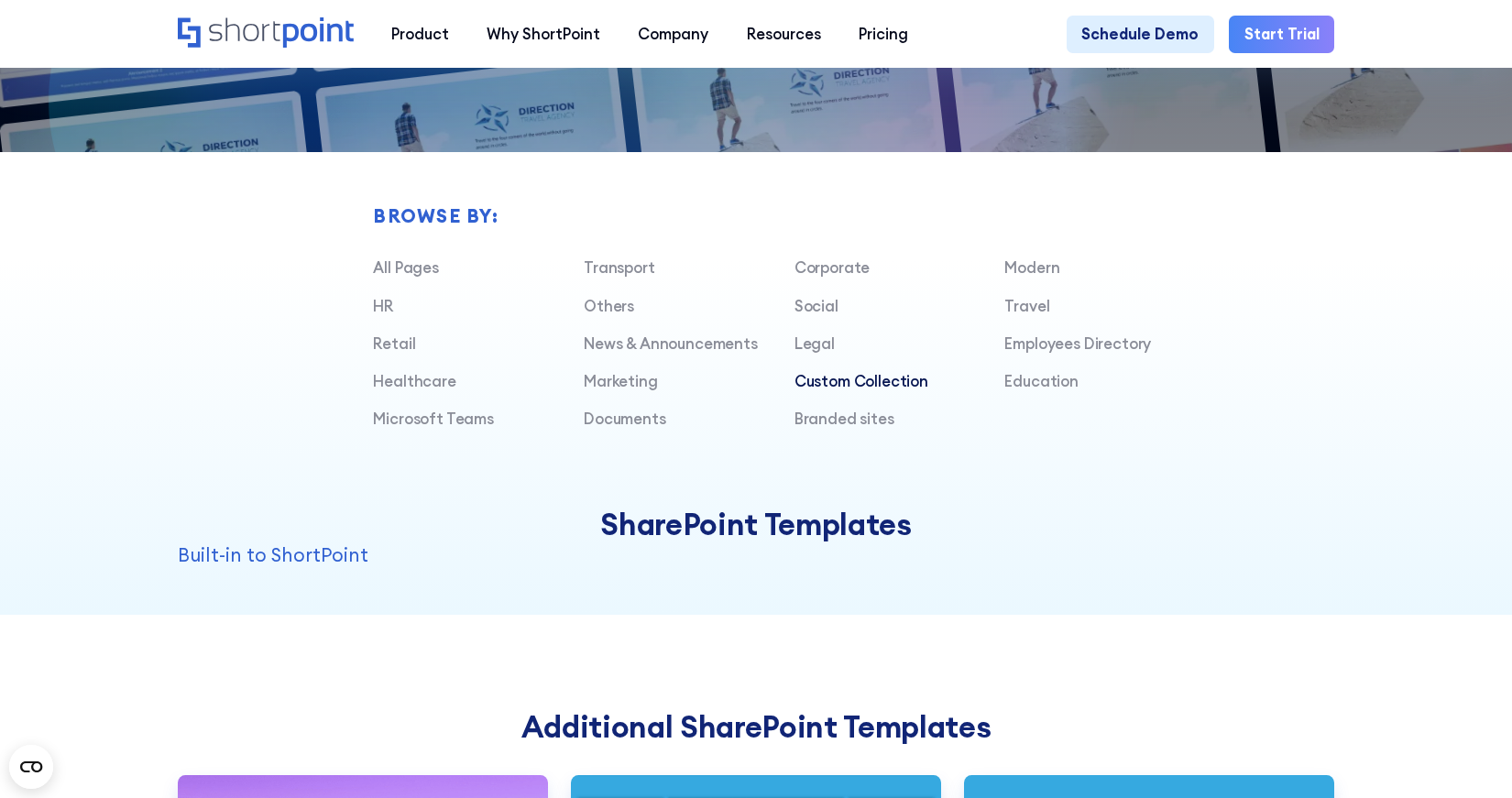
scroll to position [1199, 0]
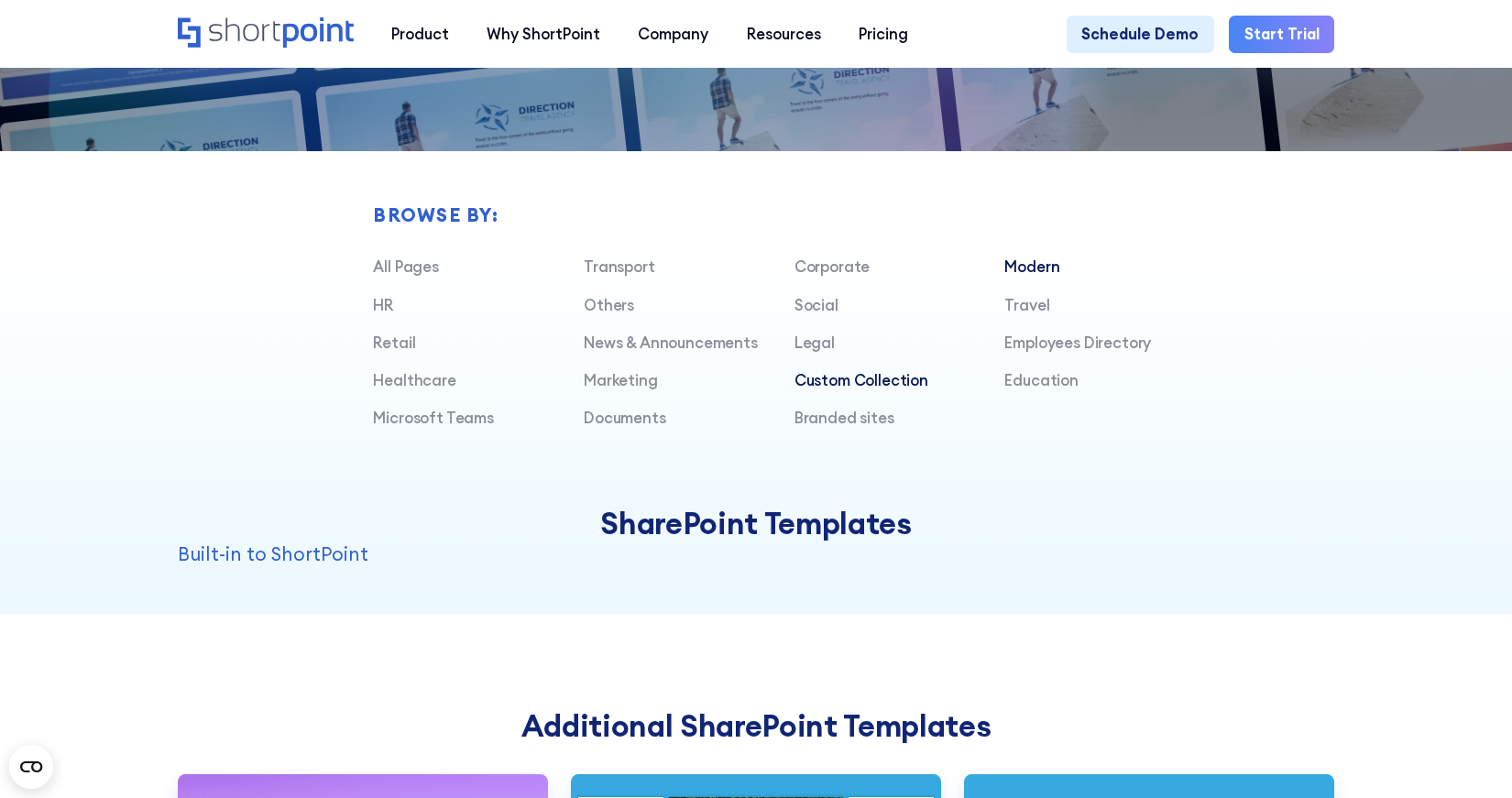
click at [1023, 267] on link "Modern" at bounding box center [1032, 266] width 55 height 20
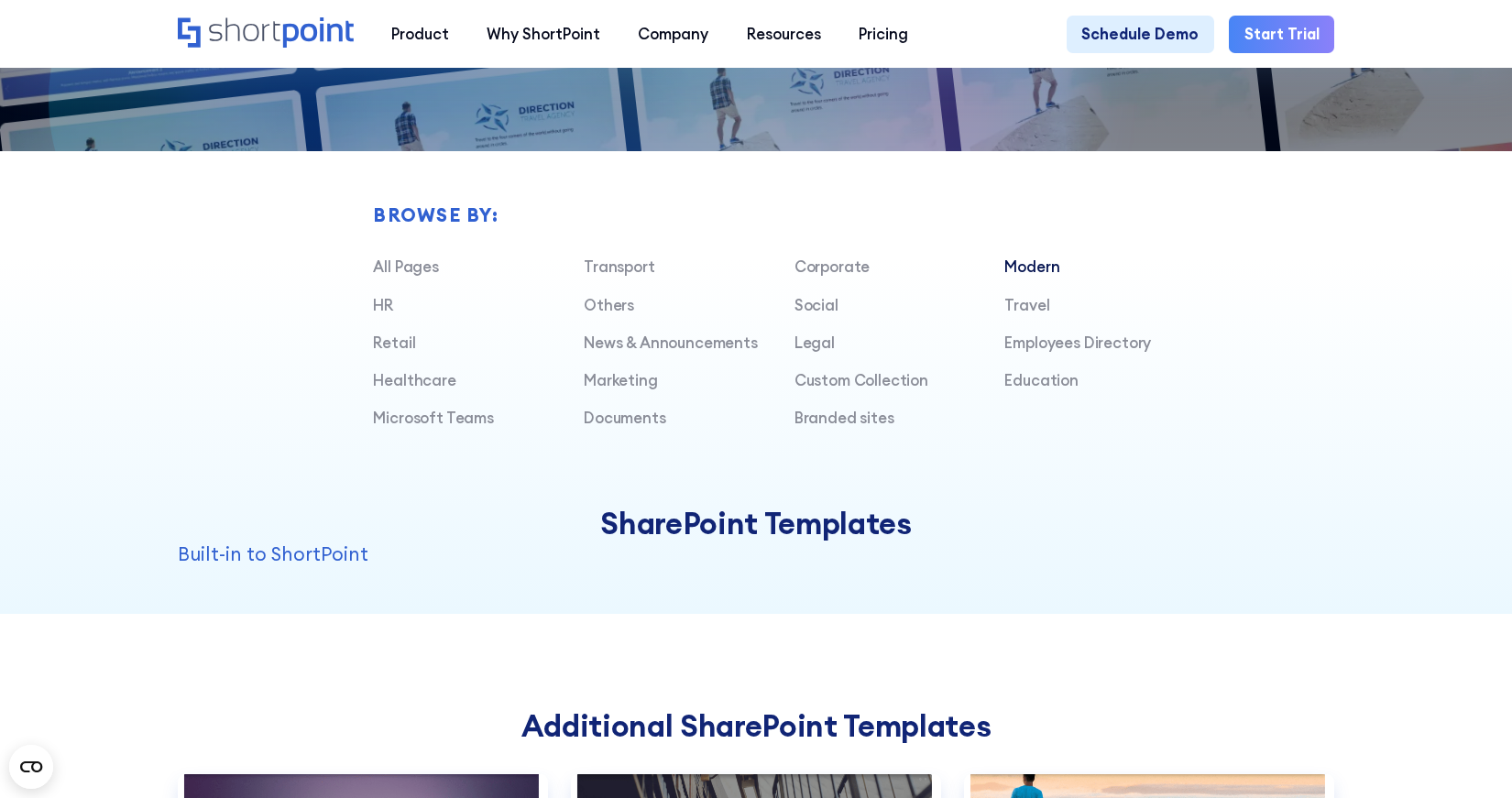
click at [1008, 264] on link "Modern" at bounding box center [1032, 266] width 55 height 20
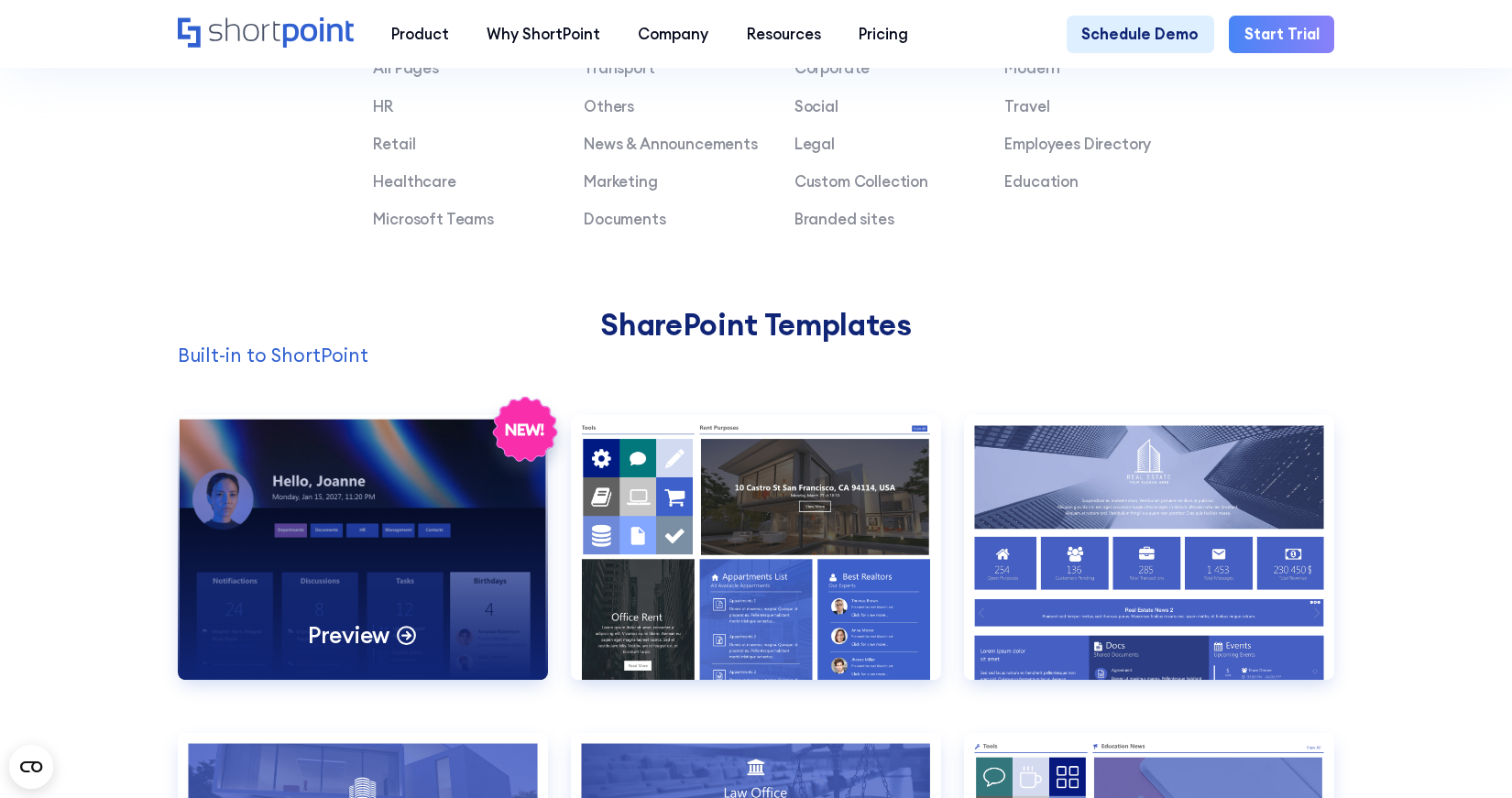
scroll to position [1418, 0]
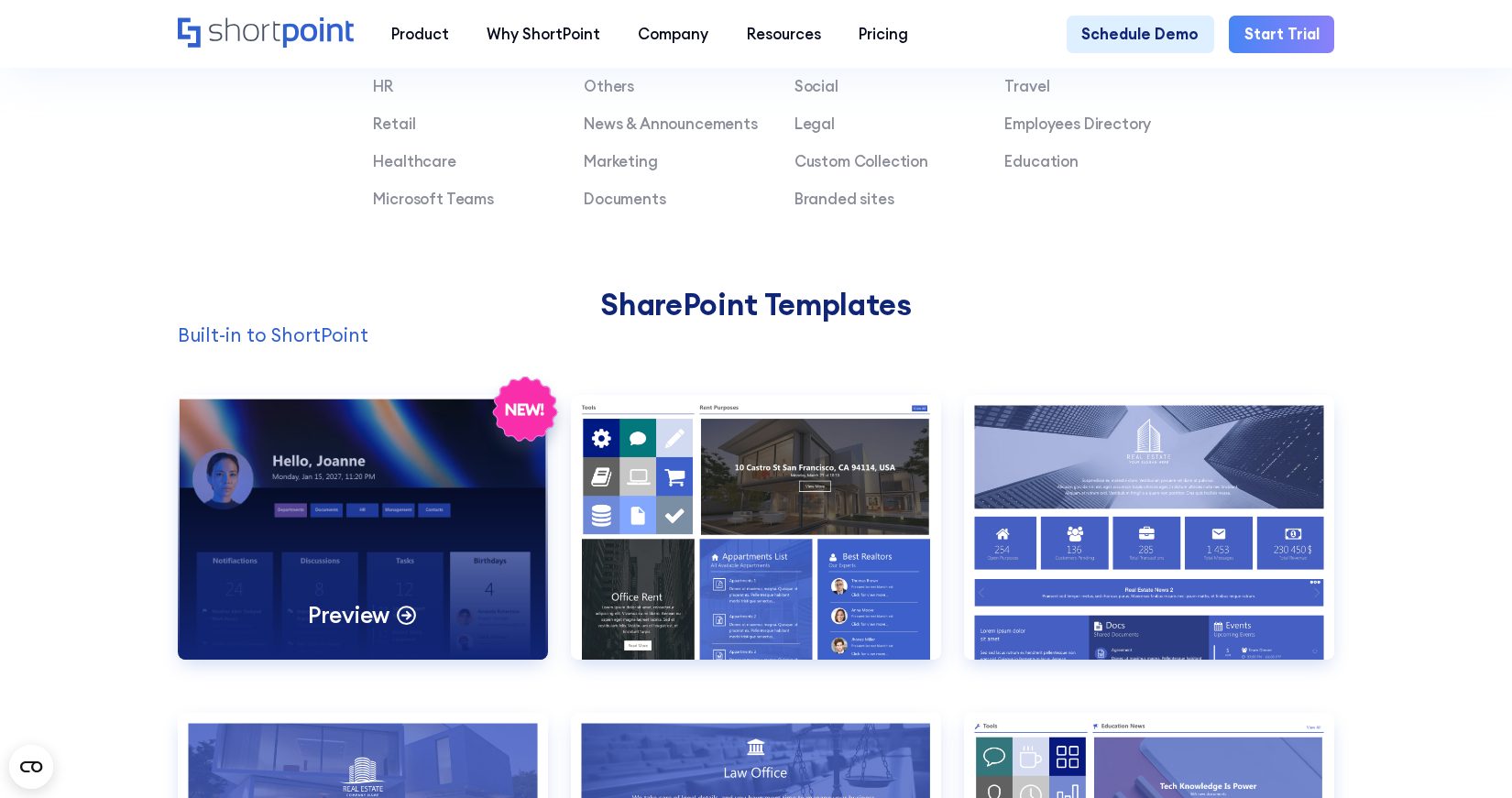
click at [394, 492] on div "Preview" at bounding box center [363, 527] width 370 height 264
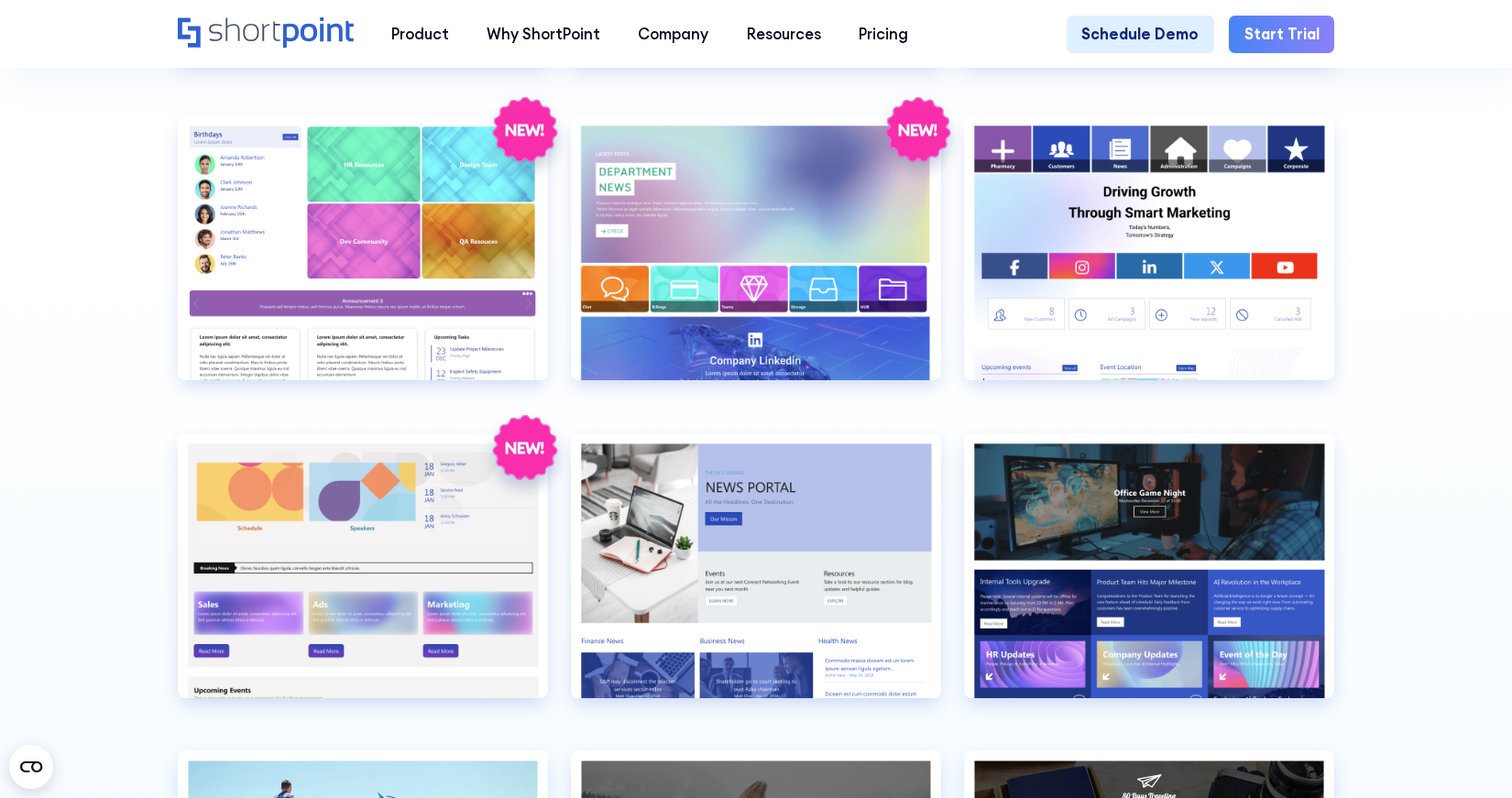
scroll to position [4241, 0]
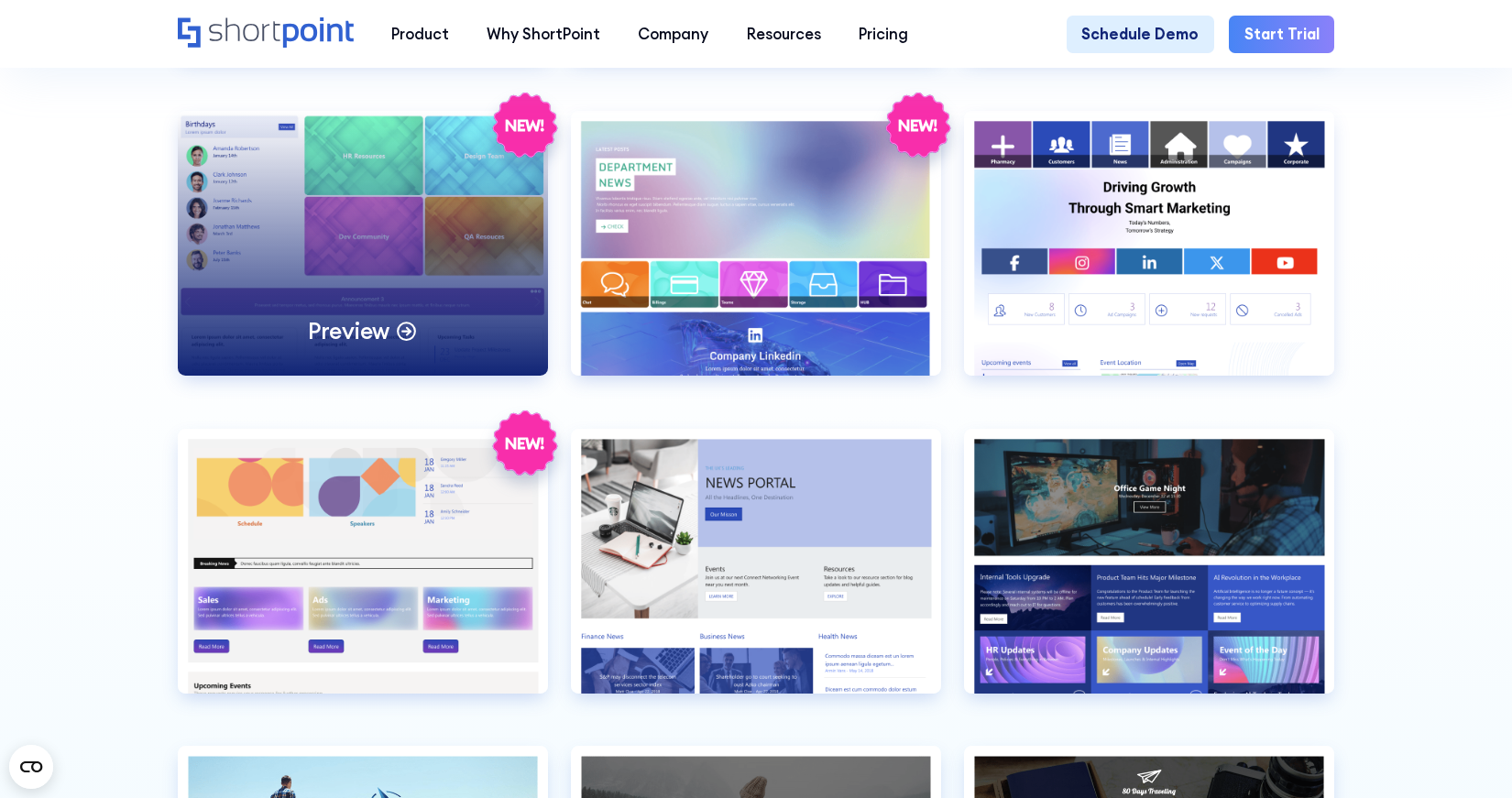
click at [361, 320] on p "Preview" at bounding box center [348, 330] width 81 height 29
